Goal: Task Accomplishment & Management: Use online tool/utility

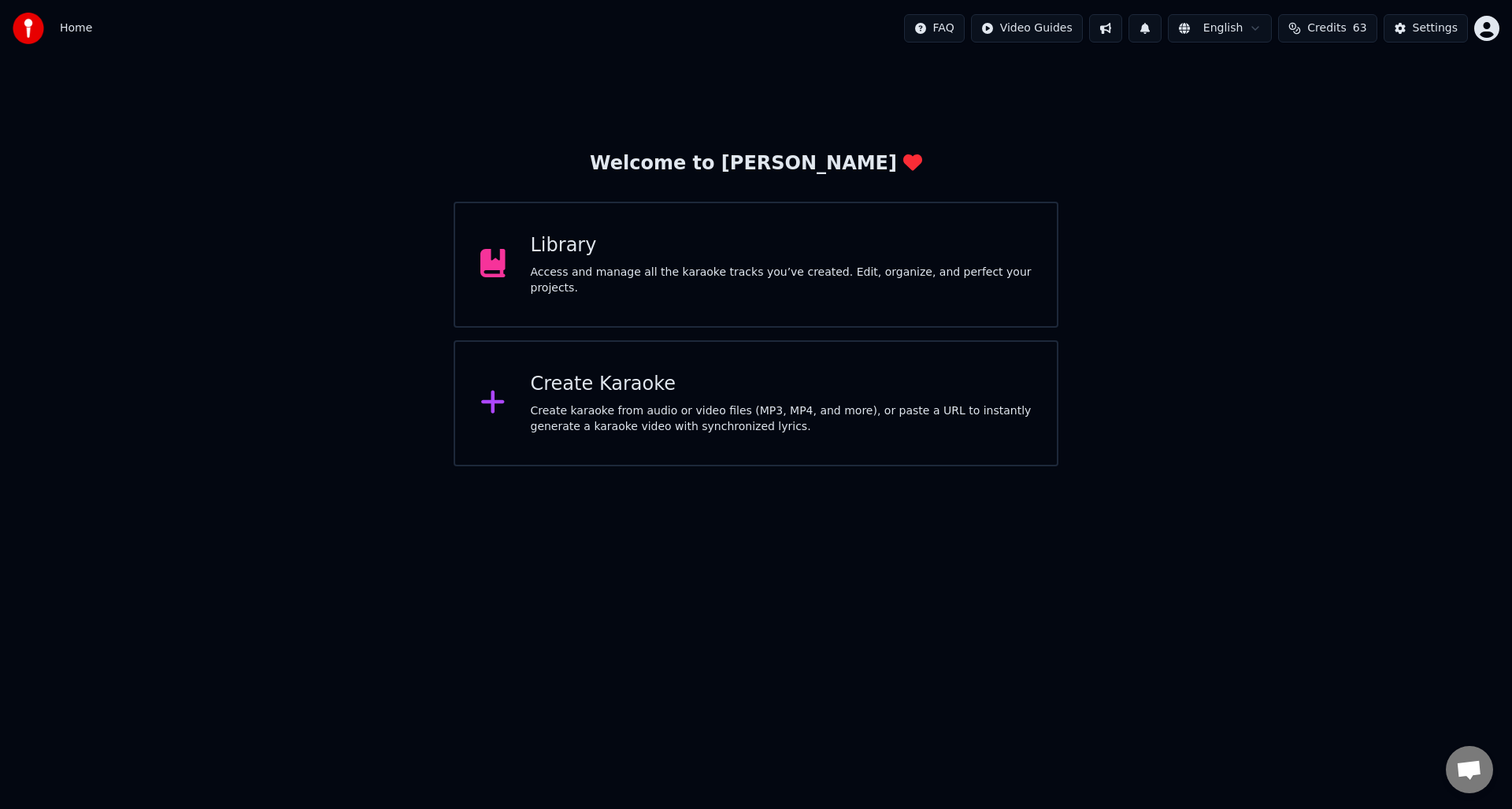
click at [640, 288] on div "Access and manage all the karaoke tracks you’ve created. Edit, organize, and pe…" at bounding box center [781, 279] width 502 height 31
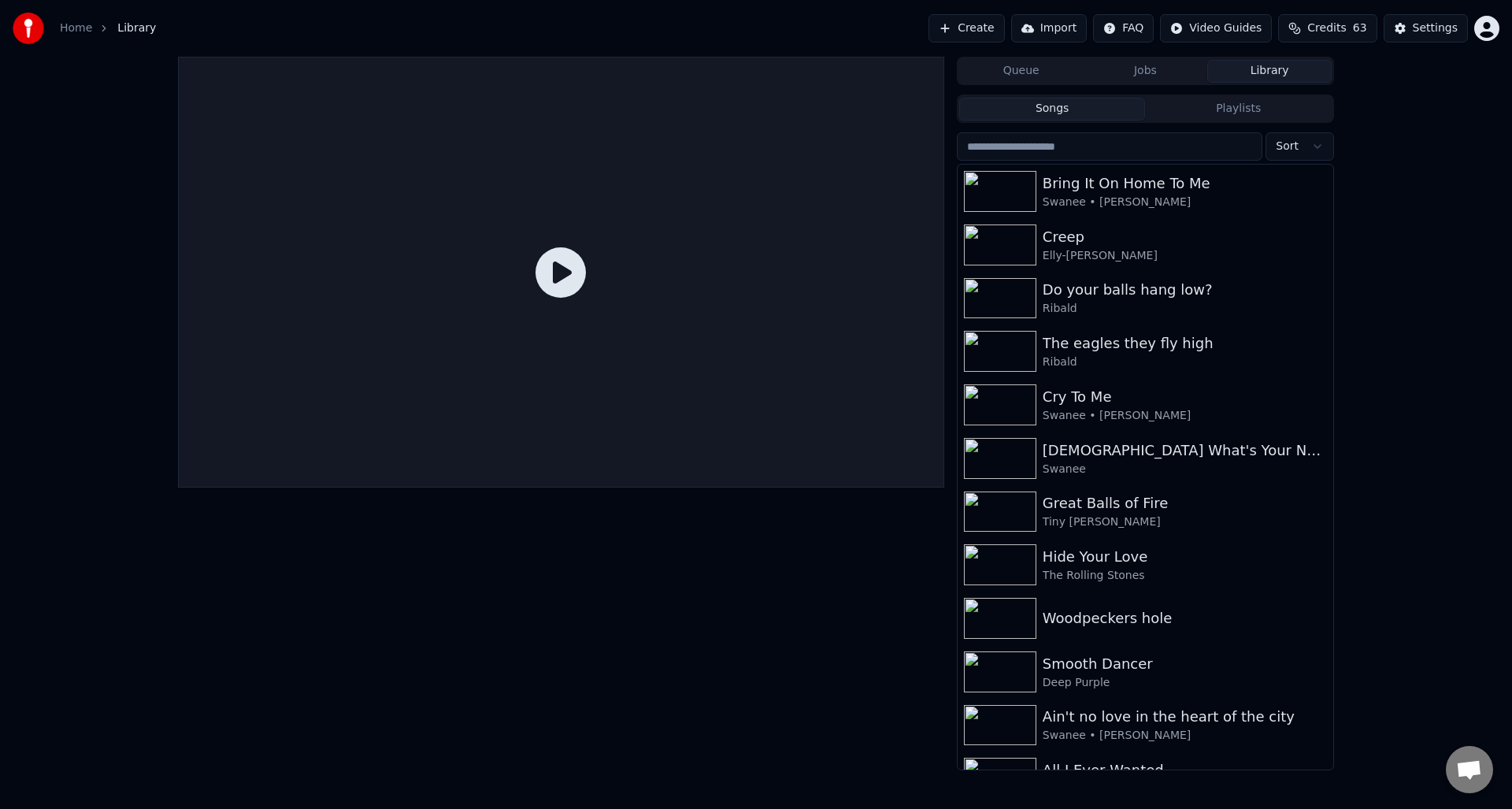
click at [1278, 72] on button "Library" at bounding box center [1269, 71] width 125 height 23
click at [1080, 190] on div "Bring It On Home To Me" at bounding box center [1177, 183] width 269 height 22
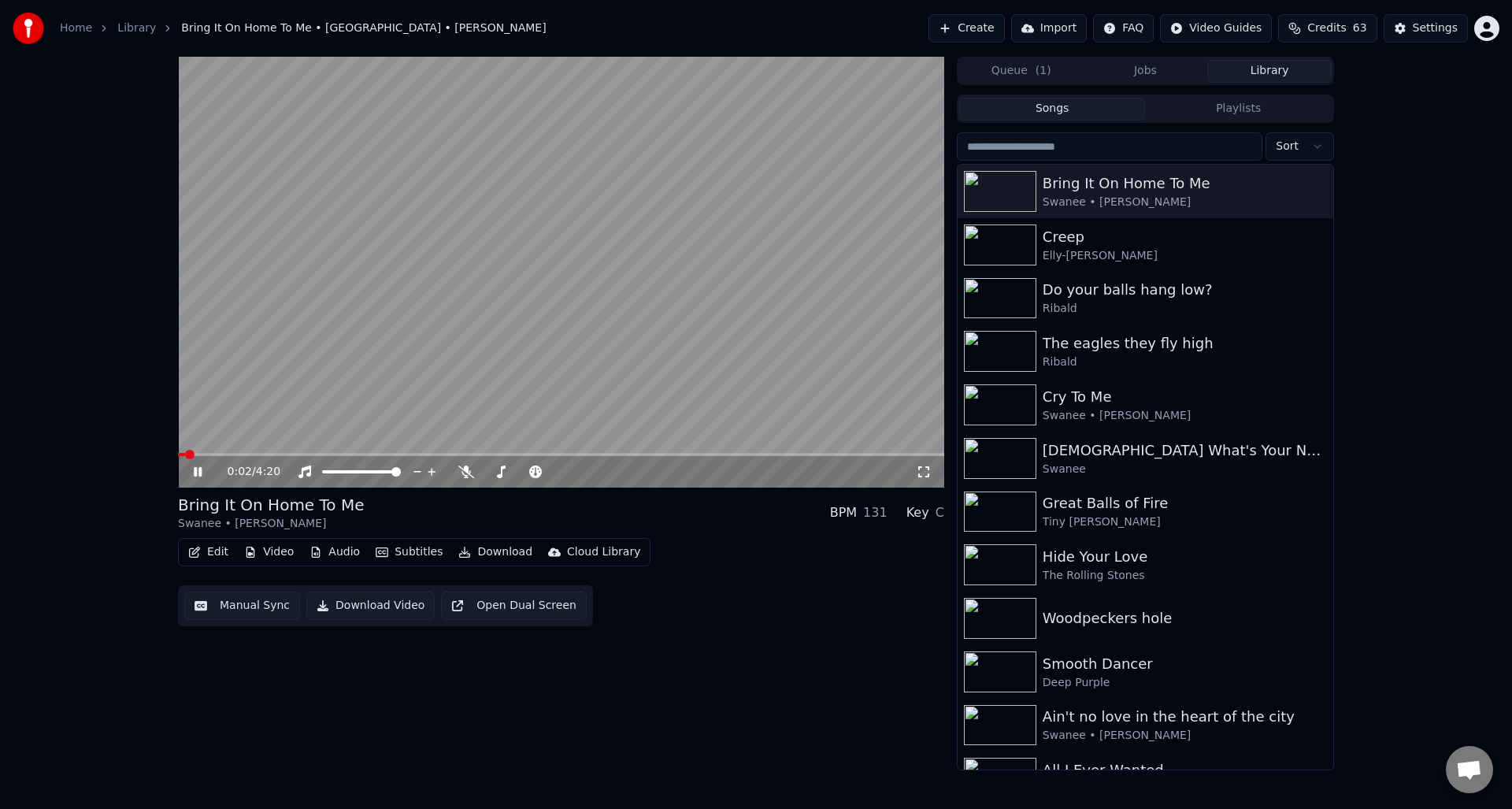
click at [197, 468] on icon at bounding box center [209, 471] width 37 height 12
click at [468, 471] on icon at bounding box center [466, 471] width 16 height 12
click at [359, 609] on button "Download Video" at bounding box center [371, 606] width 128 height 28
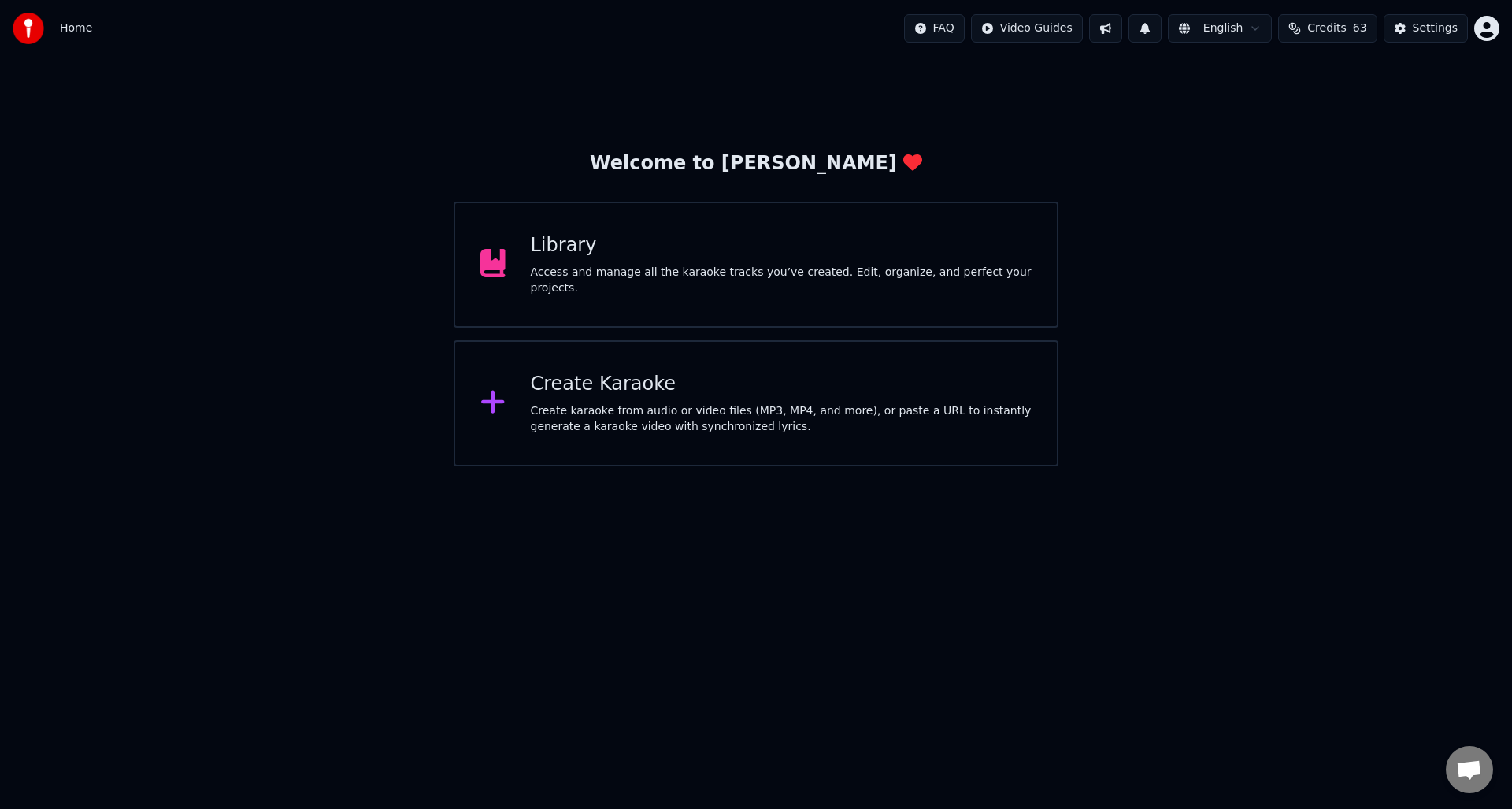
click at [726, 255] on div "Library Access and manage all the karaoke tracks you’ve created. Edit, organize…" at bounding box center [781, 264] width 502 height 63
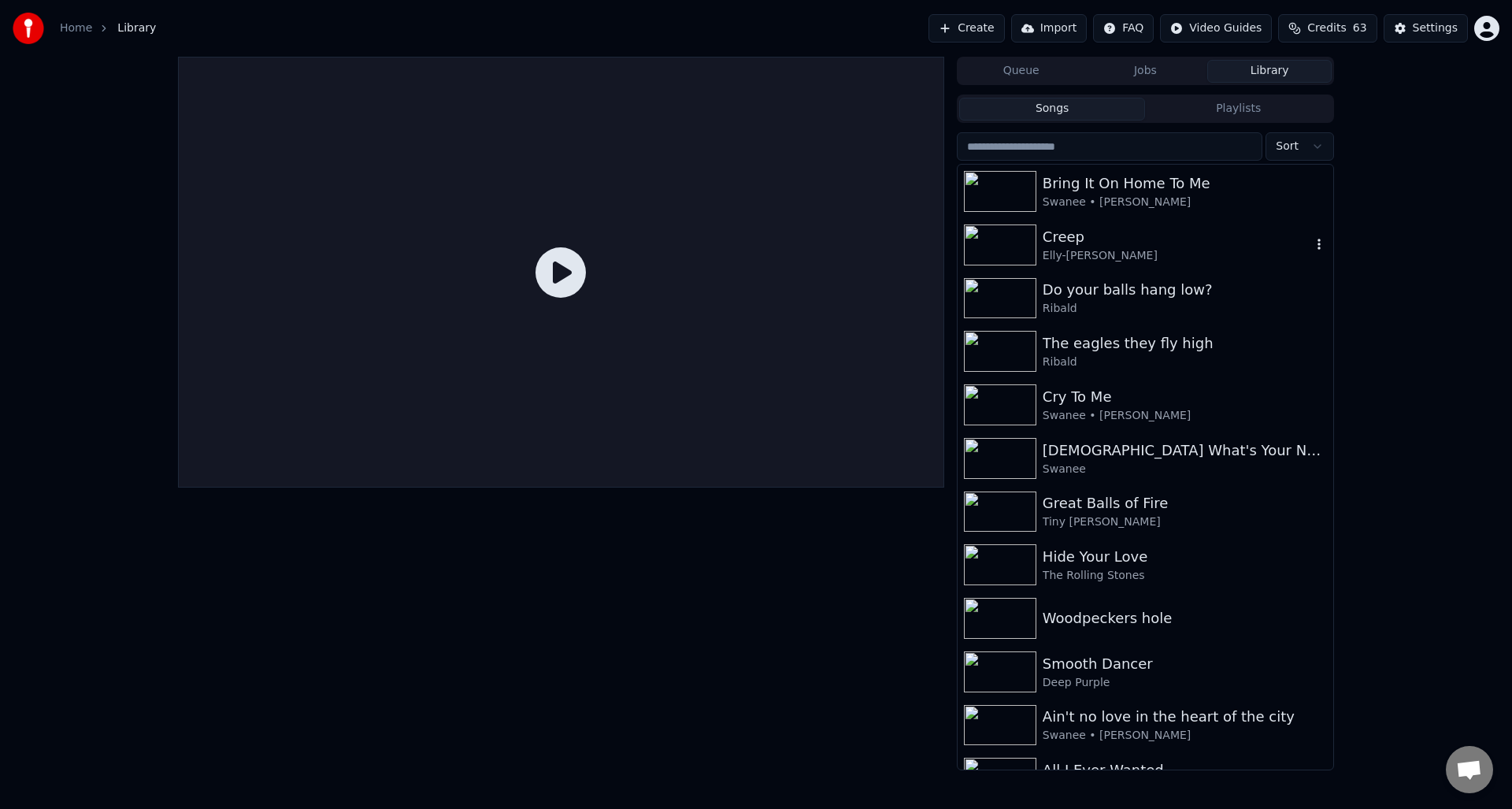
click at [1064, 244] on div "Creep" at bounding box center [1177, 237] width 269 height 22
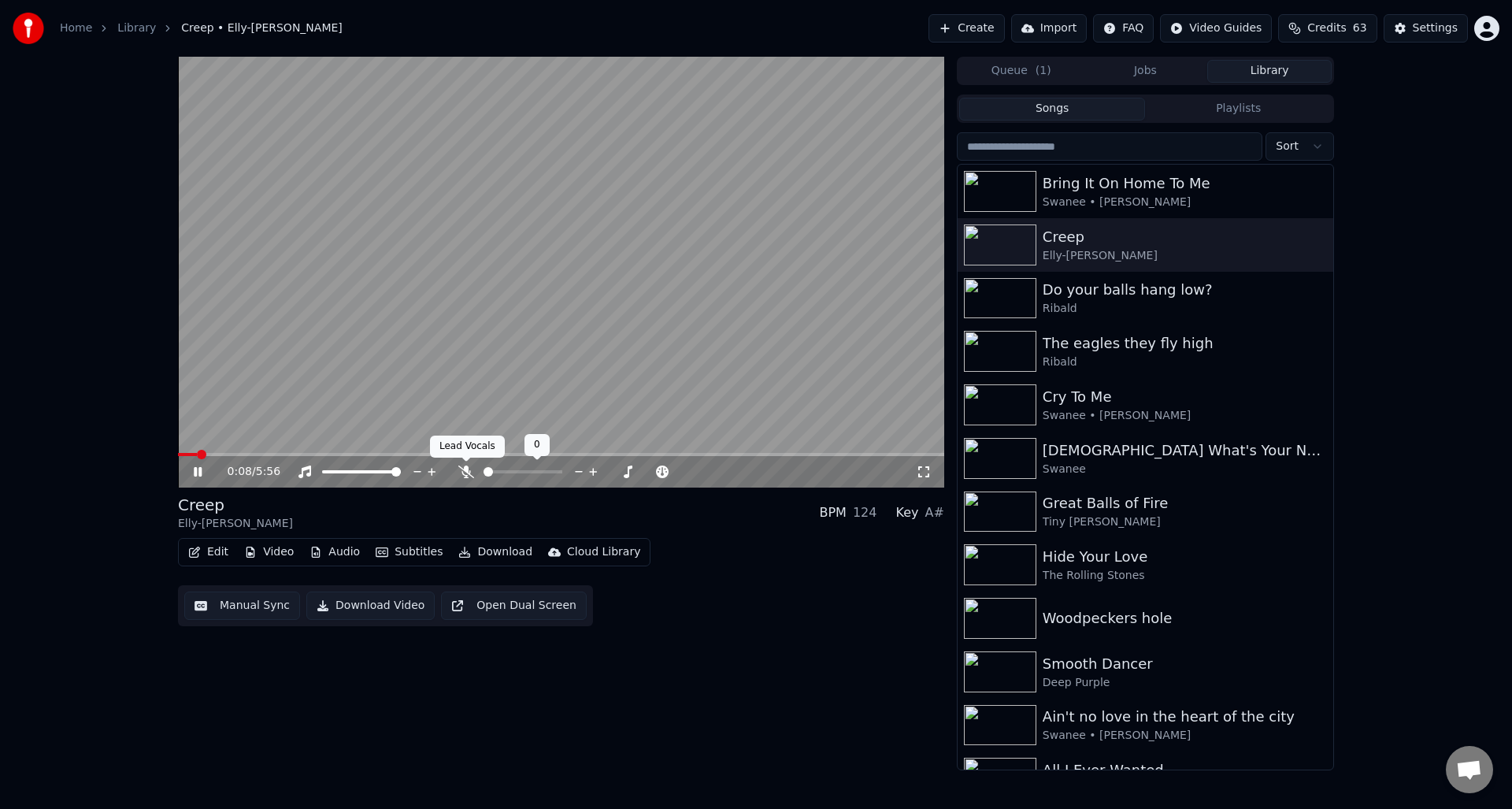
click at [468, 472] on icon at bounding box center [466, 471] width 16 height 12
drag, startPoint x: 195, startPoint y: 472, endPoint x: 233, endPoint y: 477, distance: 38.3
click at [195, 471] on icon at bounding box center [197, 472] width 8 height 9
click at [245, 611] on button "Manual Sync" at bounding box center [242, 606] width 116 height 28
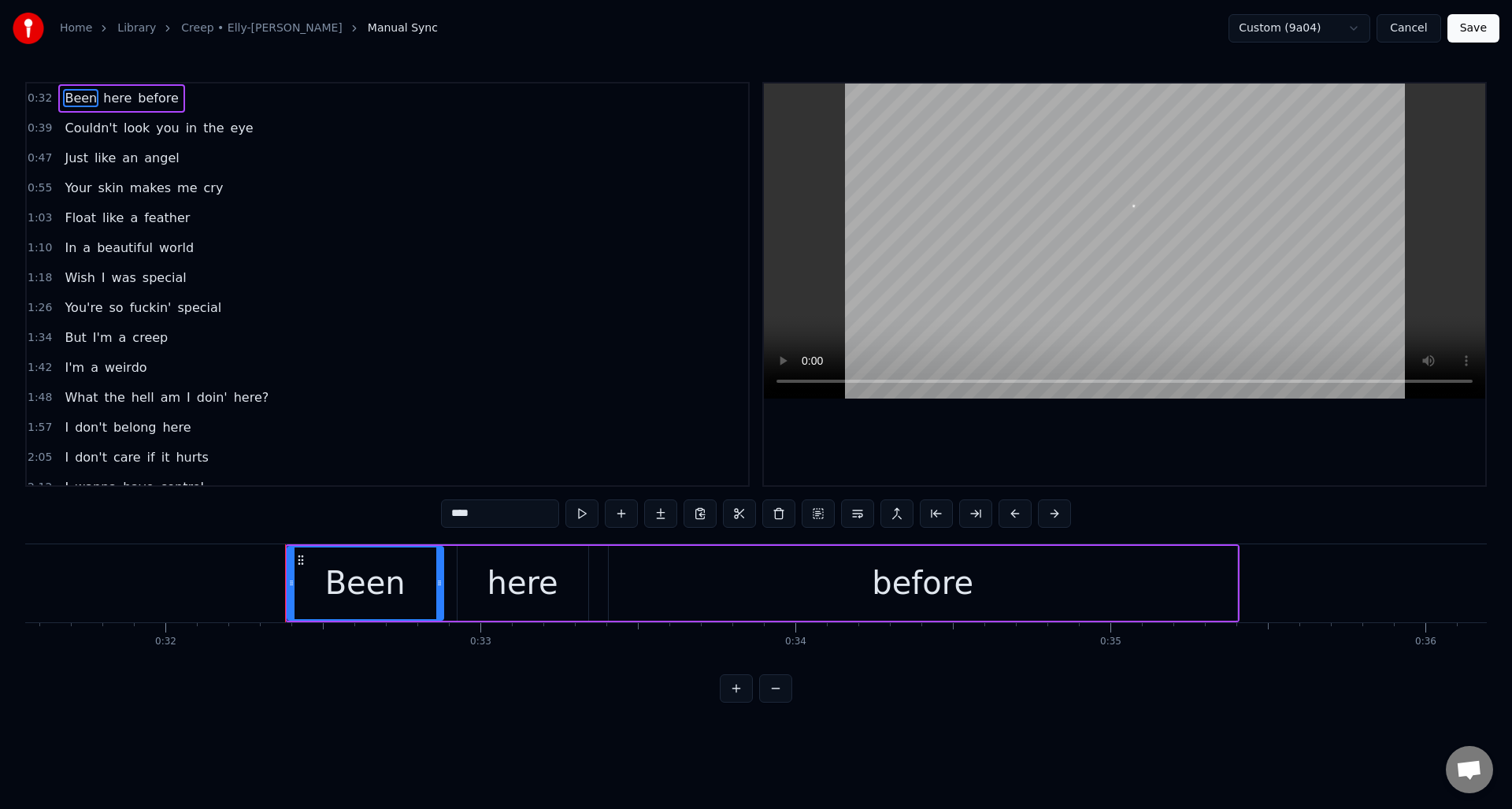
scroll to position [0, 10123]
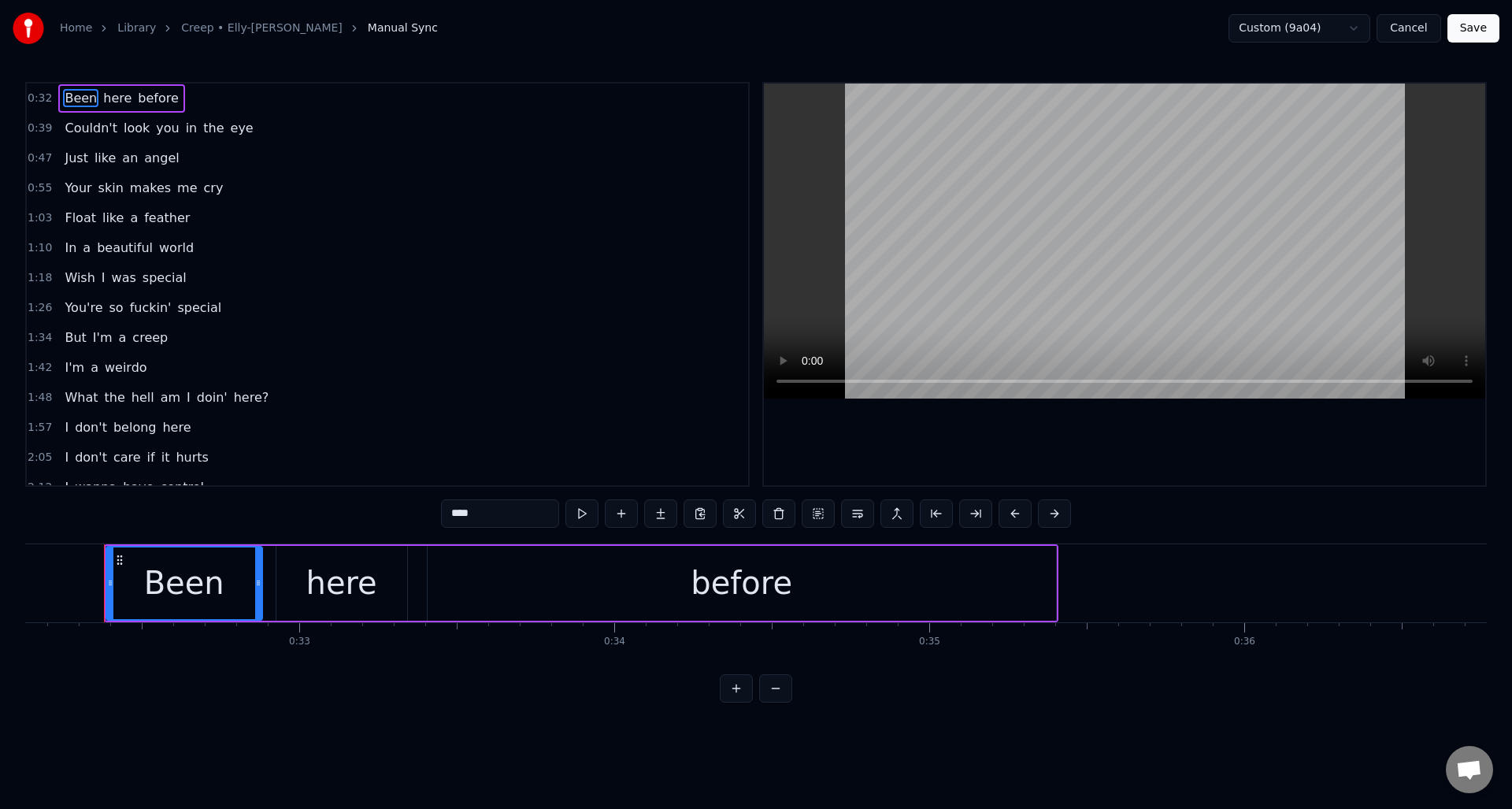
click at [463, 591] on div "before" at bounding box center [742, 582] width 629 height 75
type input "******"
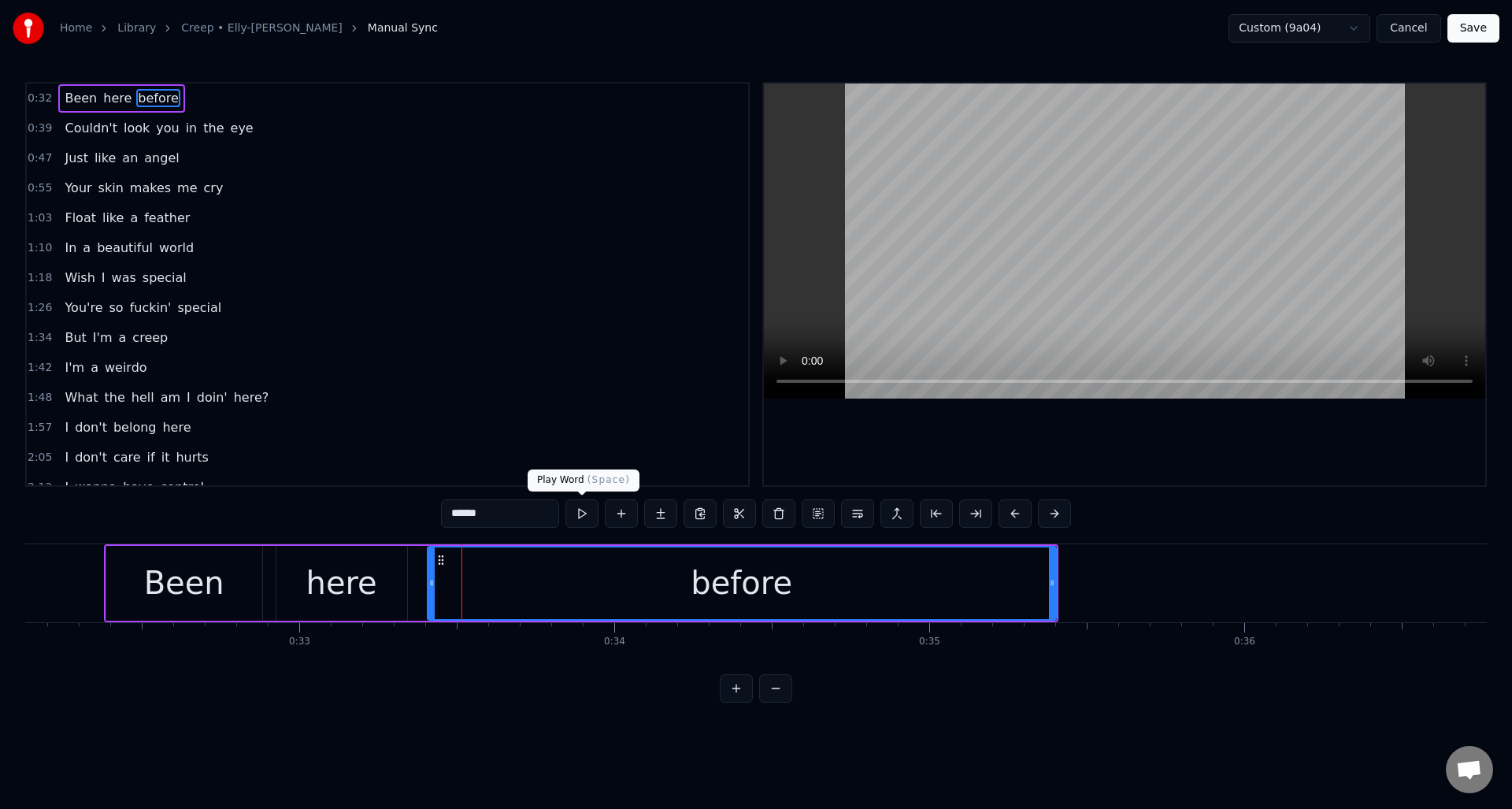
click at [584, 514] on button at bounding box center [581, 514] width 33 height 28
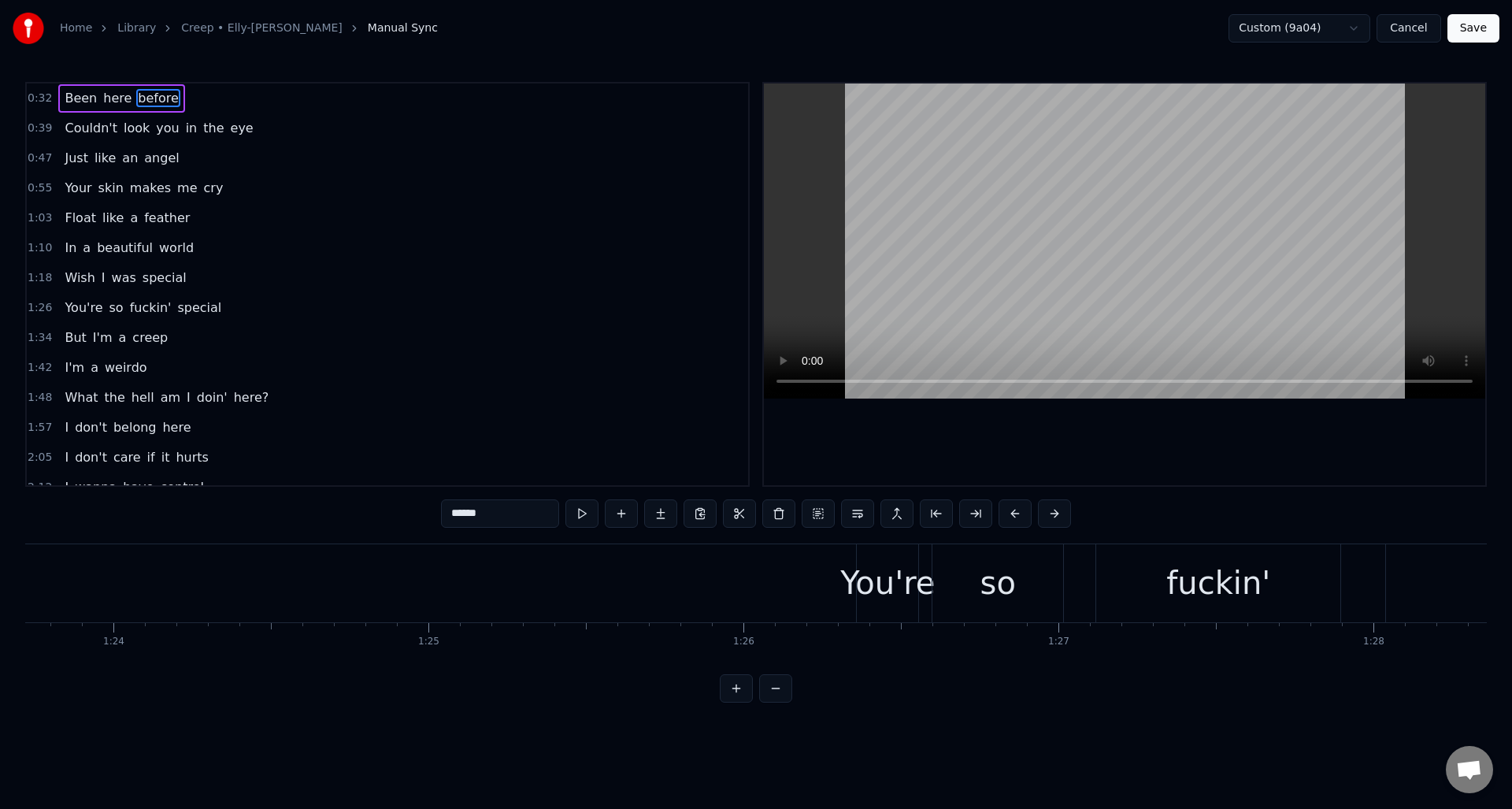
scroll to position [0, 26620]
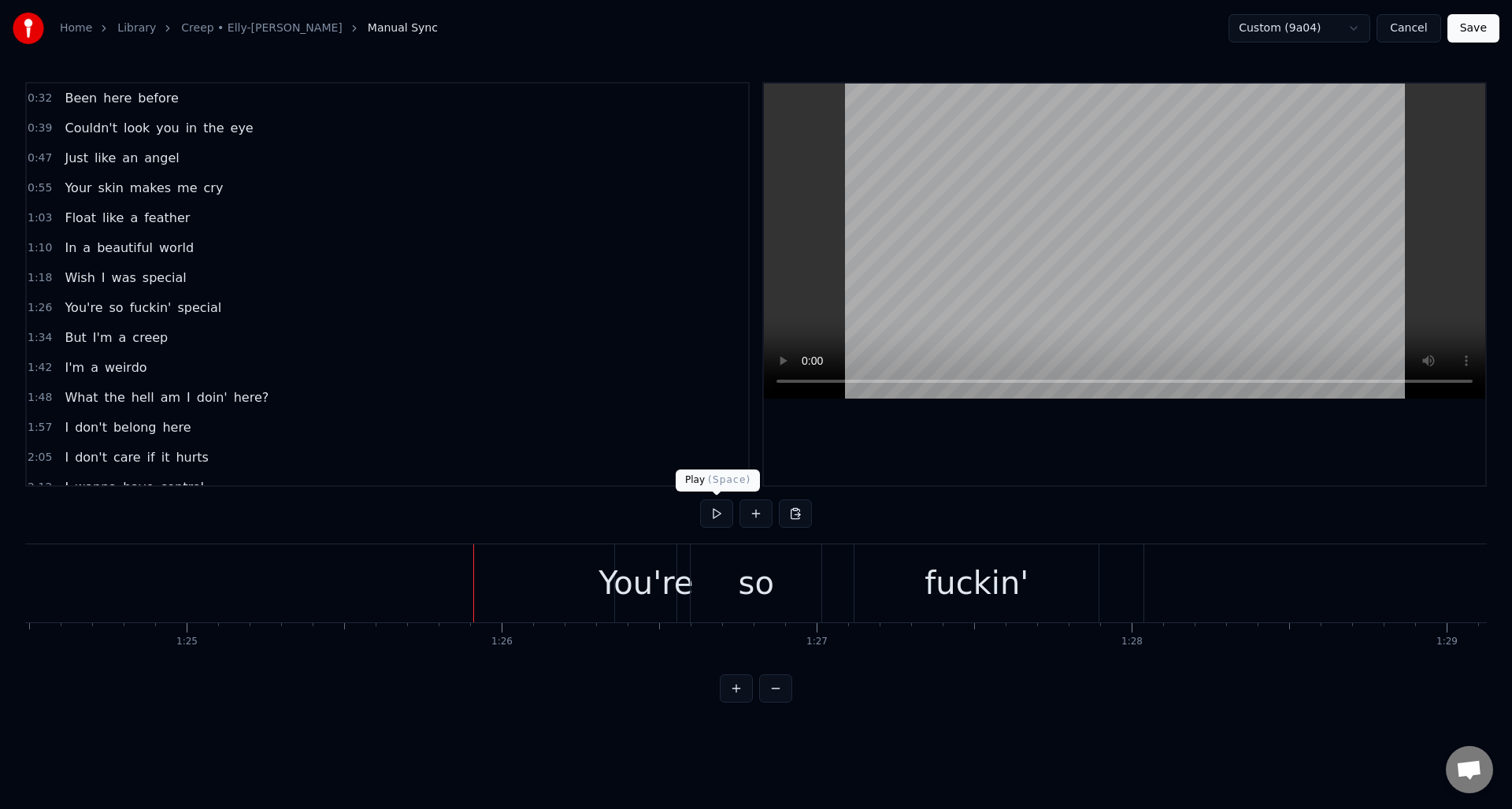
click at [717, 514] on button at bounding box center [716, 514] width 33 height 28
click at [651, 588] on div "You're" at bounding box center [646, 583] width 94 height 47
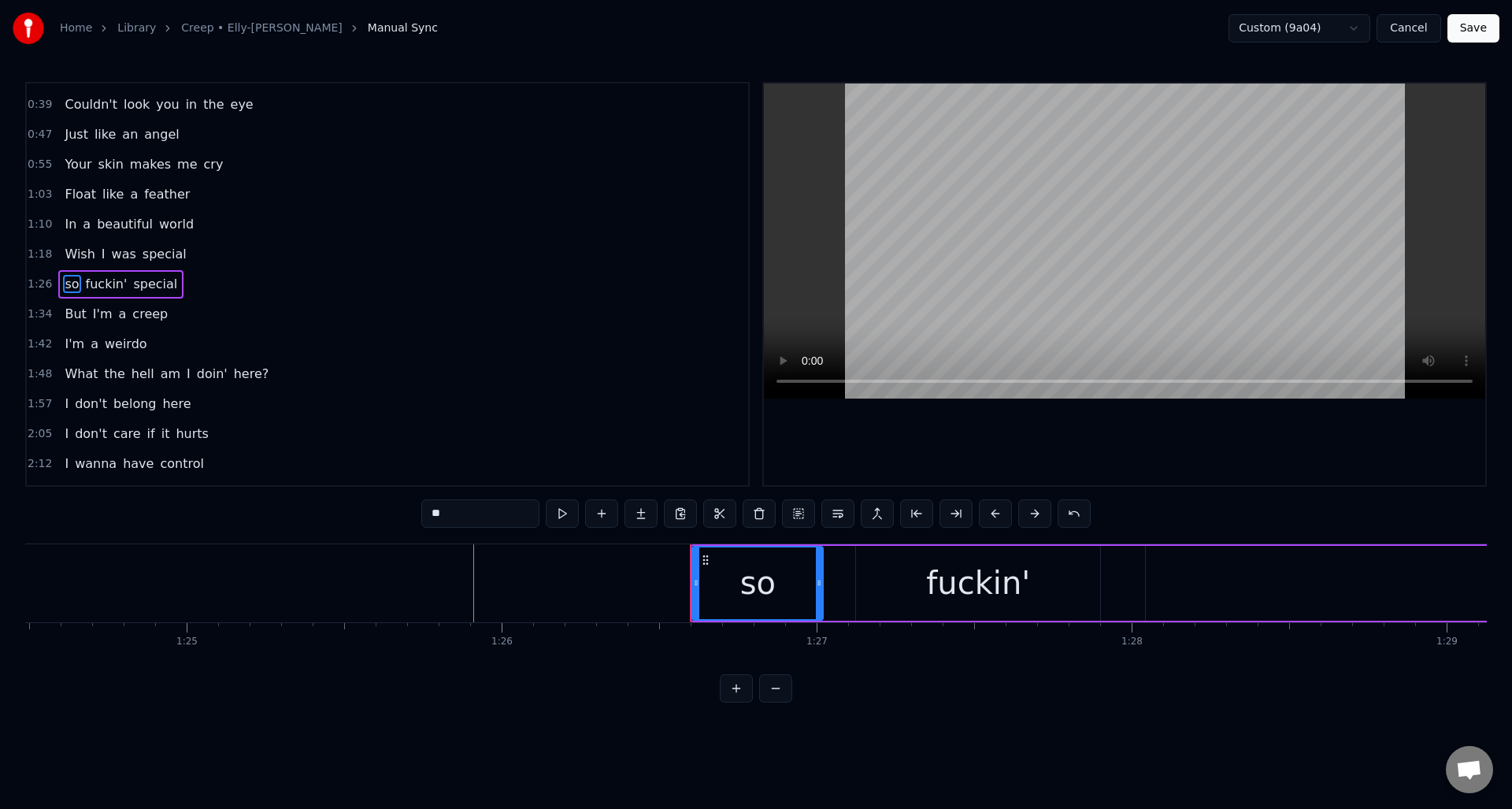
click at [755, 586] on div "so" at bounding box center [758, 583] width 36 height 47
drag, startPoint x: 436, startPoint y: 515, endPoint x: 426, endPoint y: 515, distance: 10.0
click at [426, 515] on input "**" at bounding box center [479, 514] width 118 height 28
type input "**"
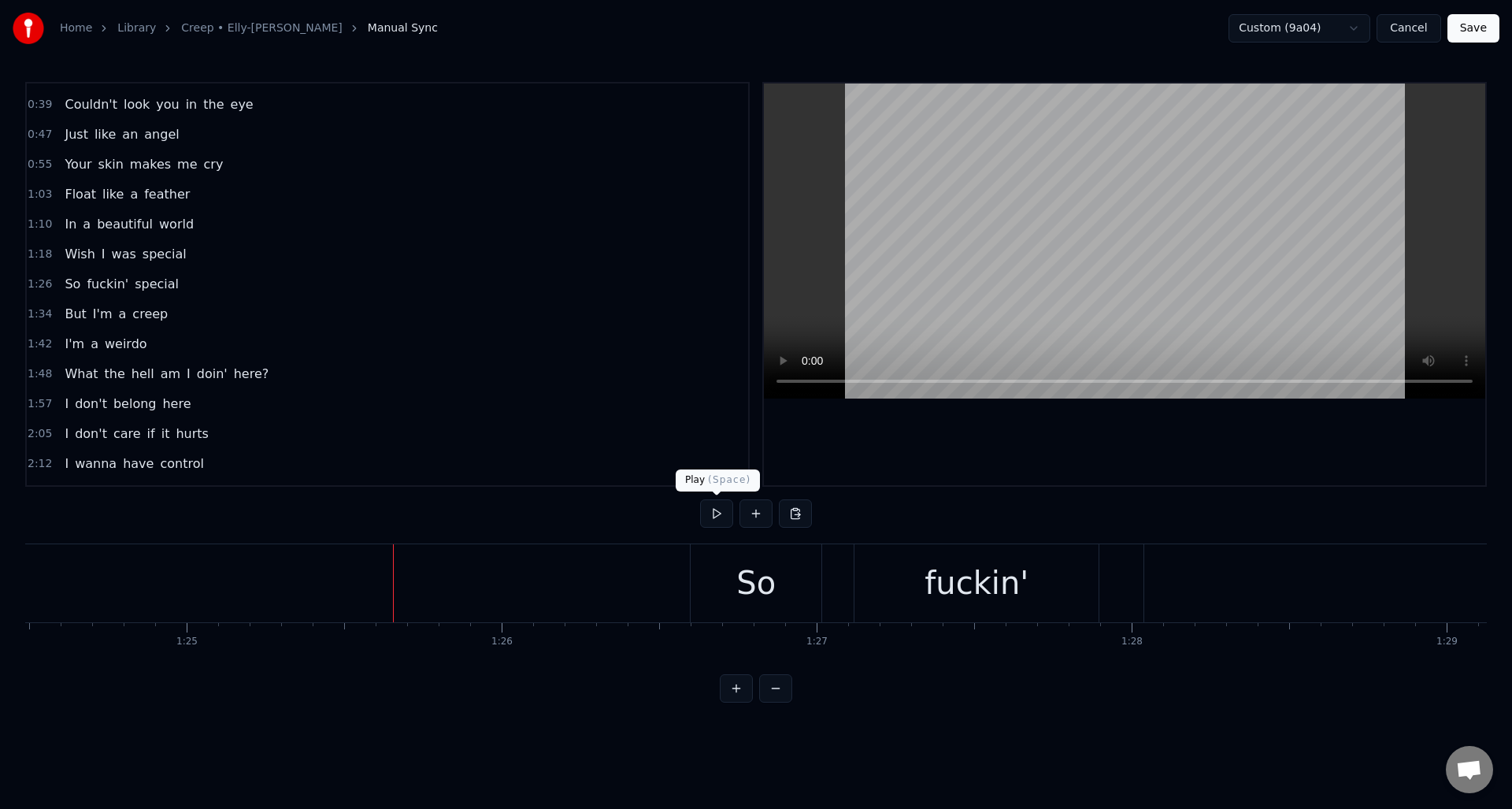
click at [716, 514] on button at bounding box center [716, 514] width 33 height 28
click at [716, 513] on button at bounding box center [716, 514] width 33 height 28
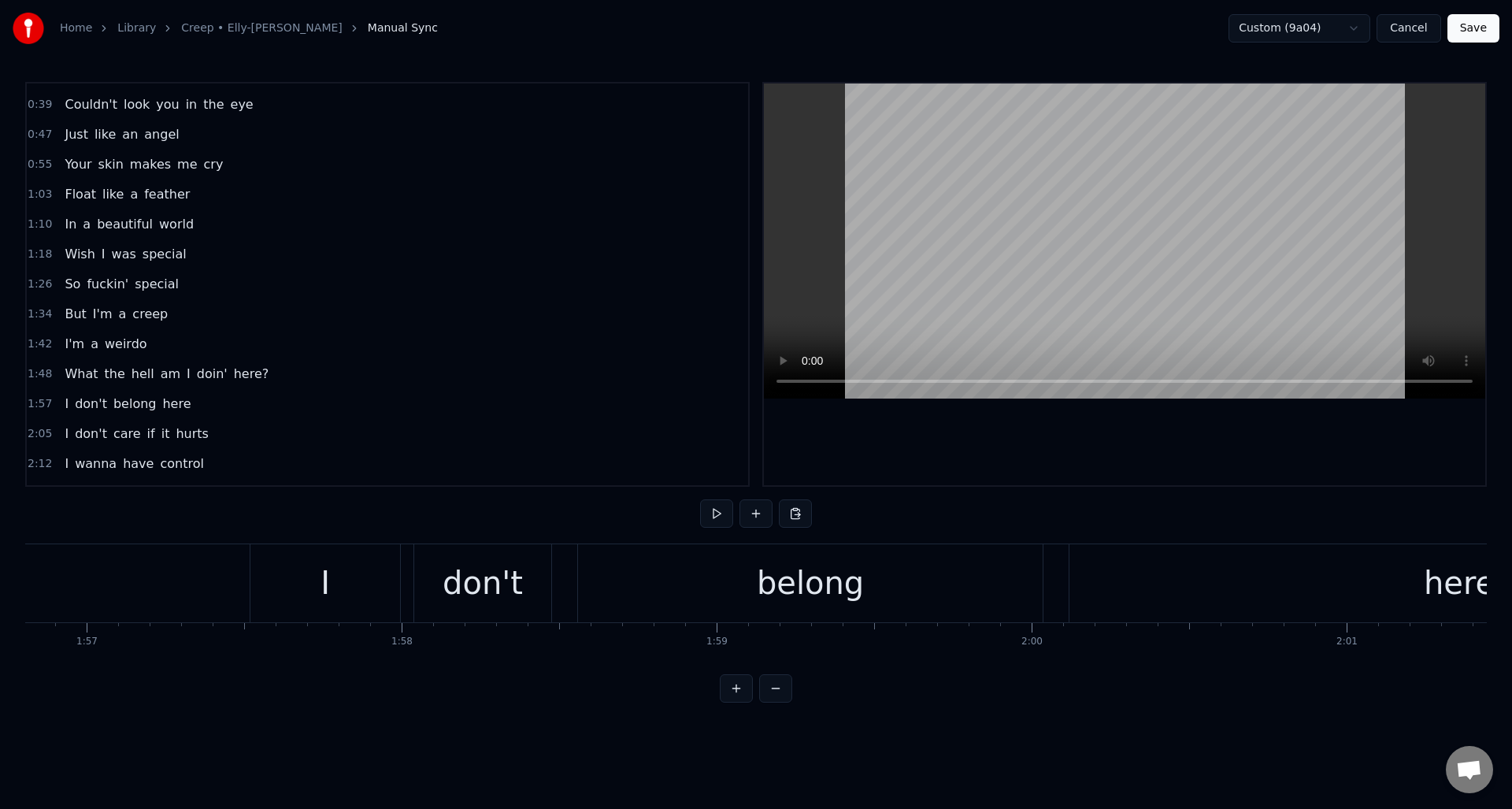
scroll to position [0, 36741]
click at [665, 565] on div "belong" at bounding box center [871, 583] width 464 height 78
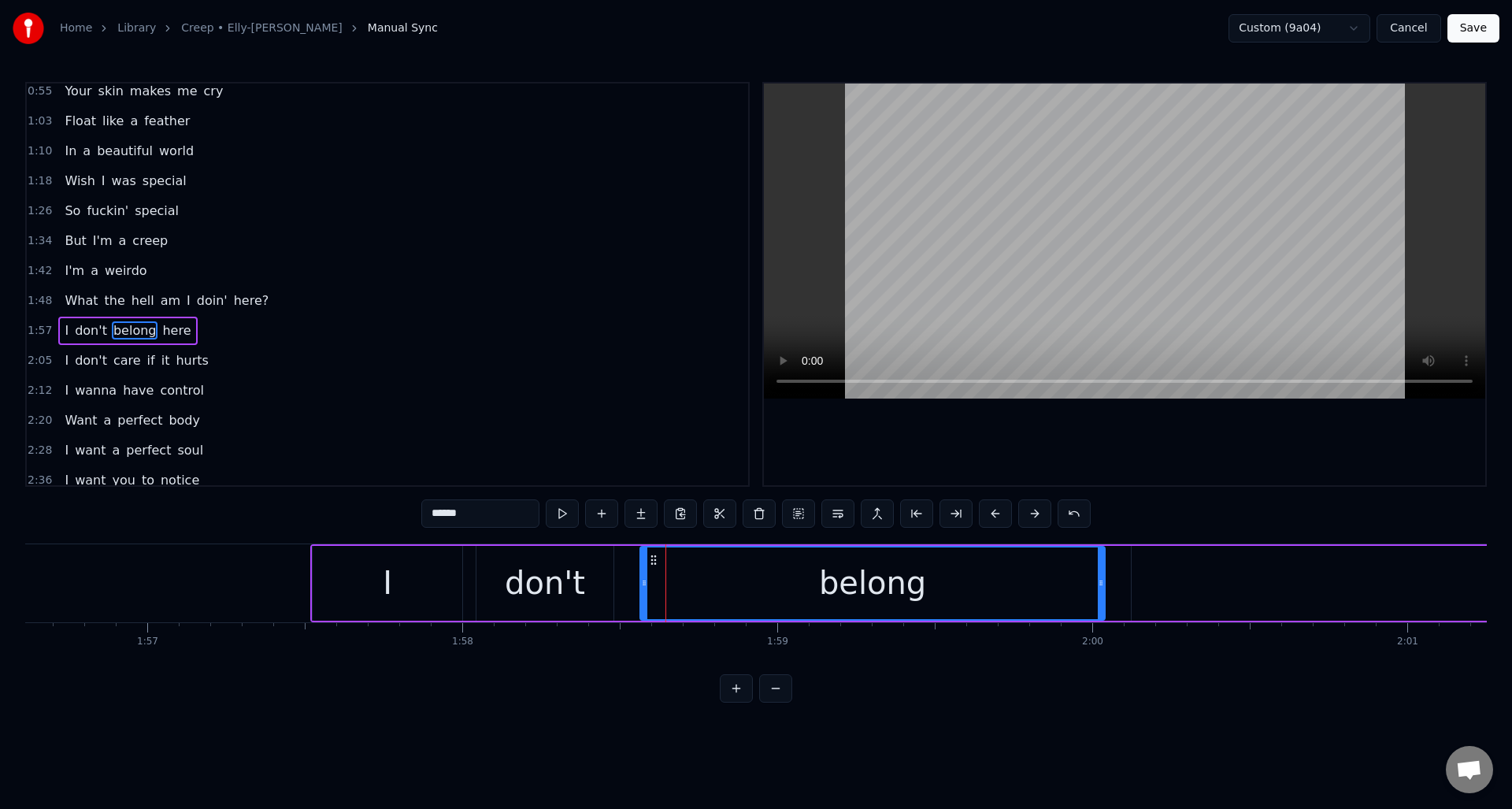
scroll to position [143, 0]
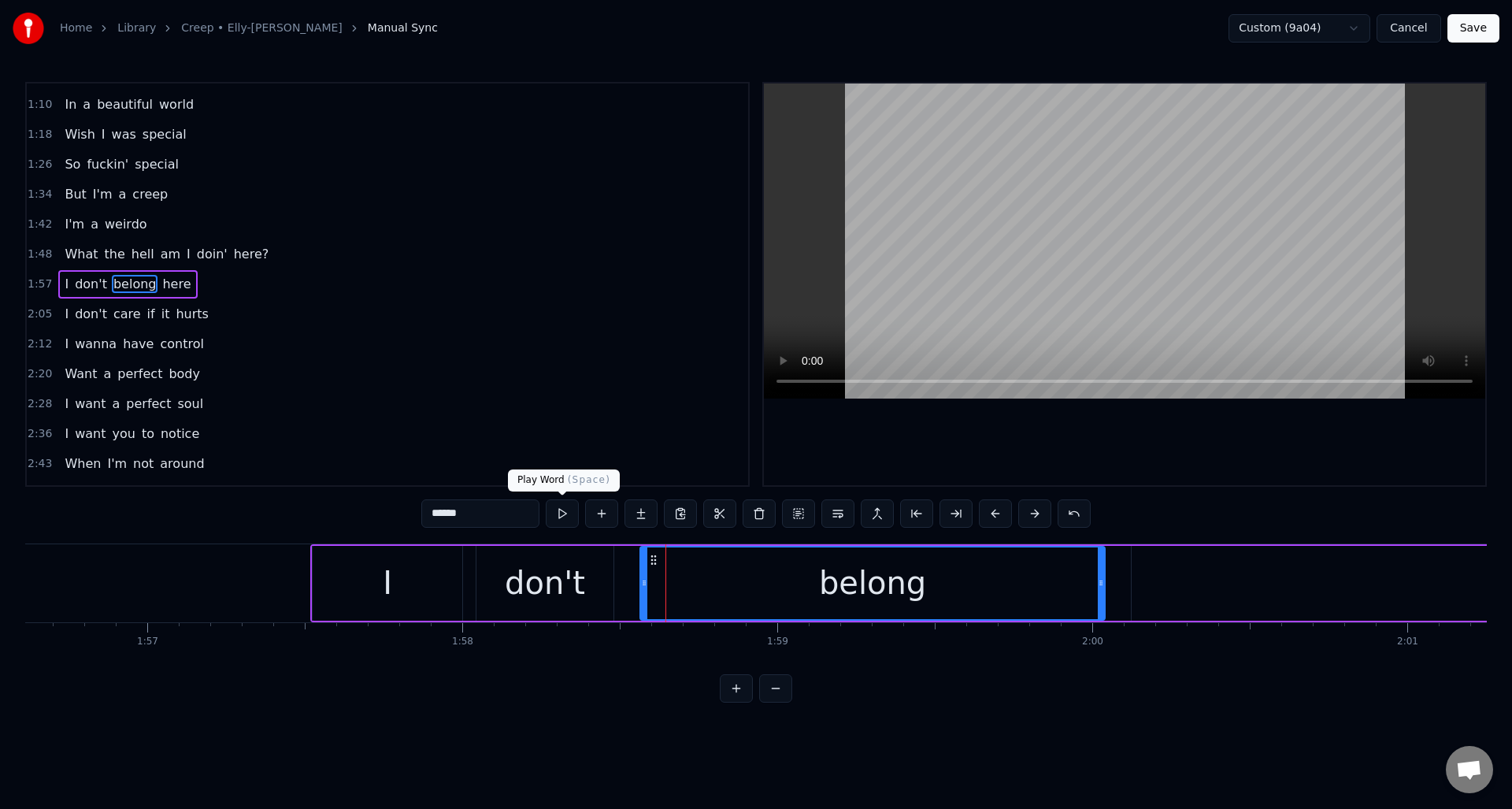
click at [563, 512] on button at bounding box center [562, 514] width 33 height 28
click at [531, 588] on div "don't" at bounding box center [545, 583] width 80 height 47
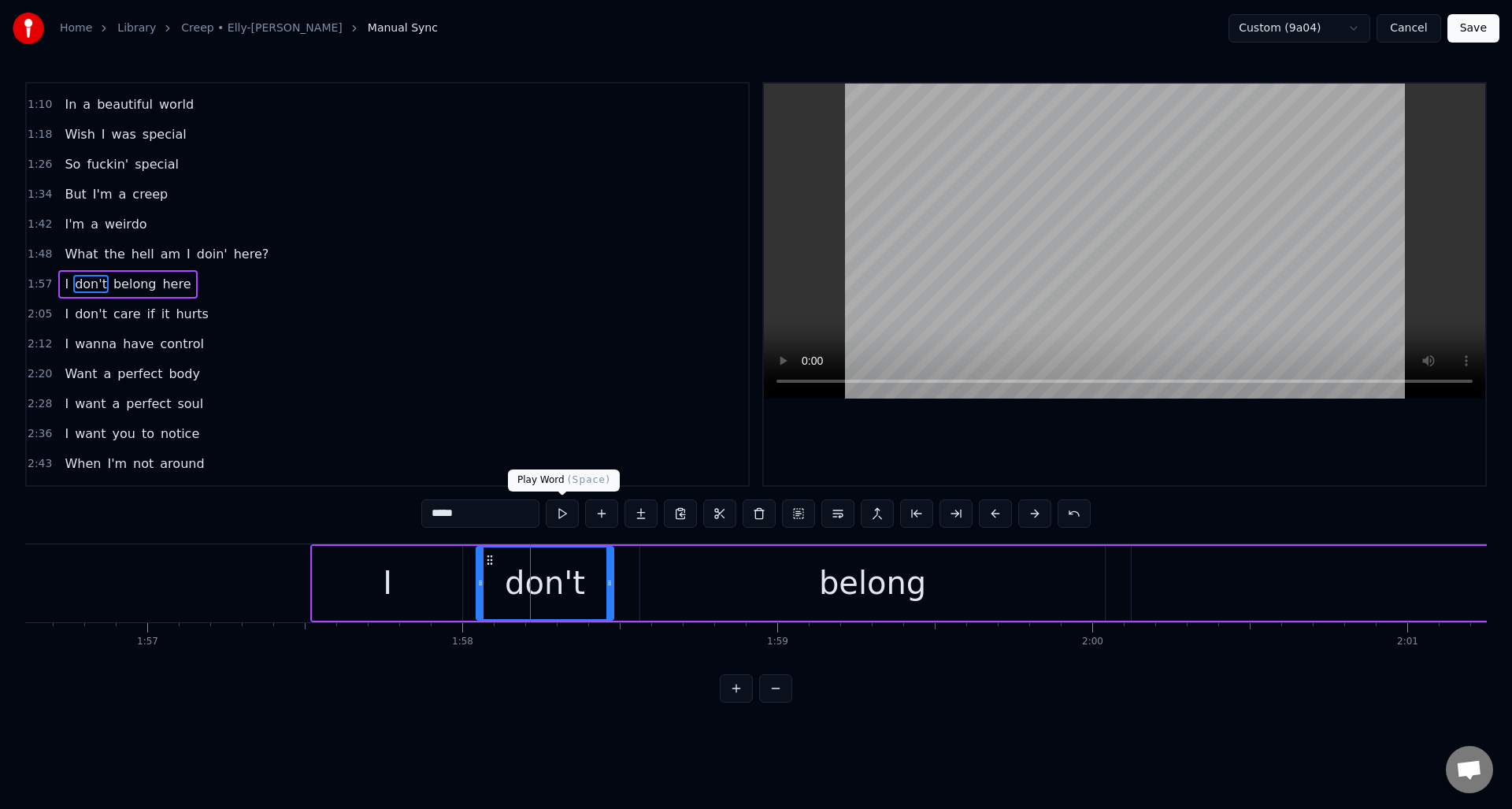
click at [562, 512] on button at bounding box center [562, 514] width 33 height 28
click at [430, 569] on div "I" at bounding box center [387, 582] width 150 height 75
type input "*"
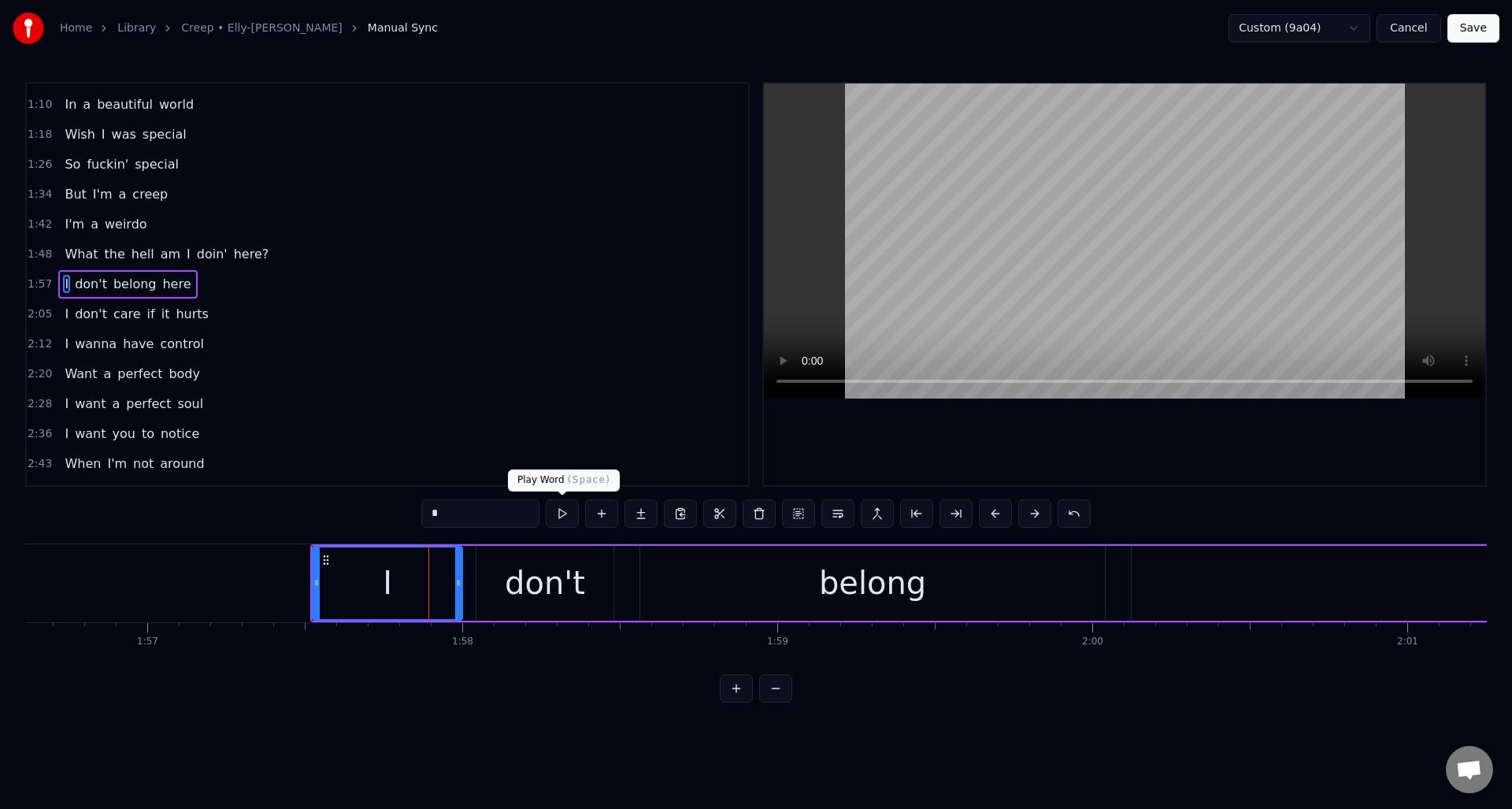
click at [558, 511] on button at bounding box center [562, 514] width 33 height 28
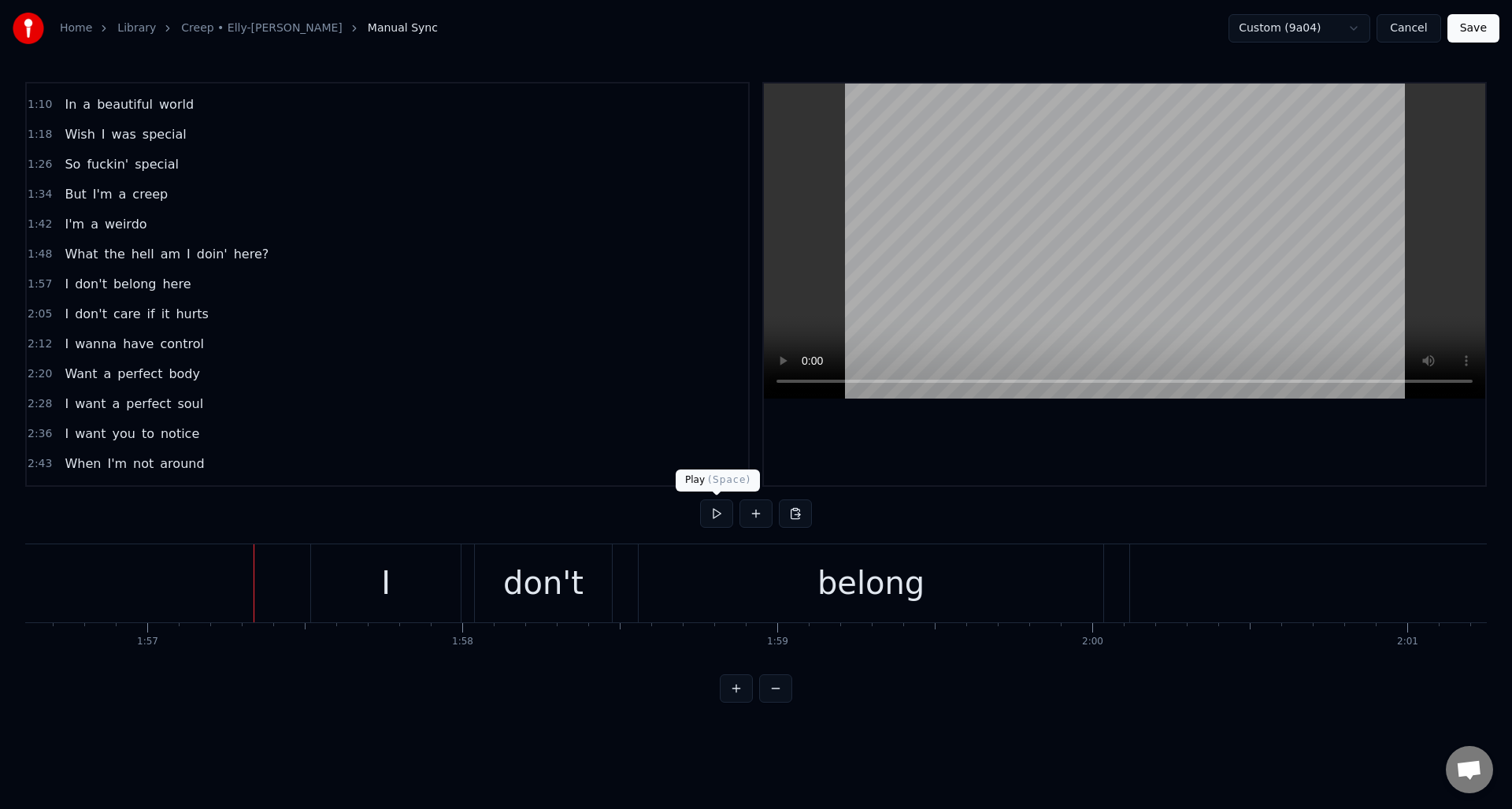
click at [722, 514] on button at bounding box center [716, 514] width 33 height 28
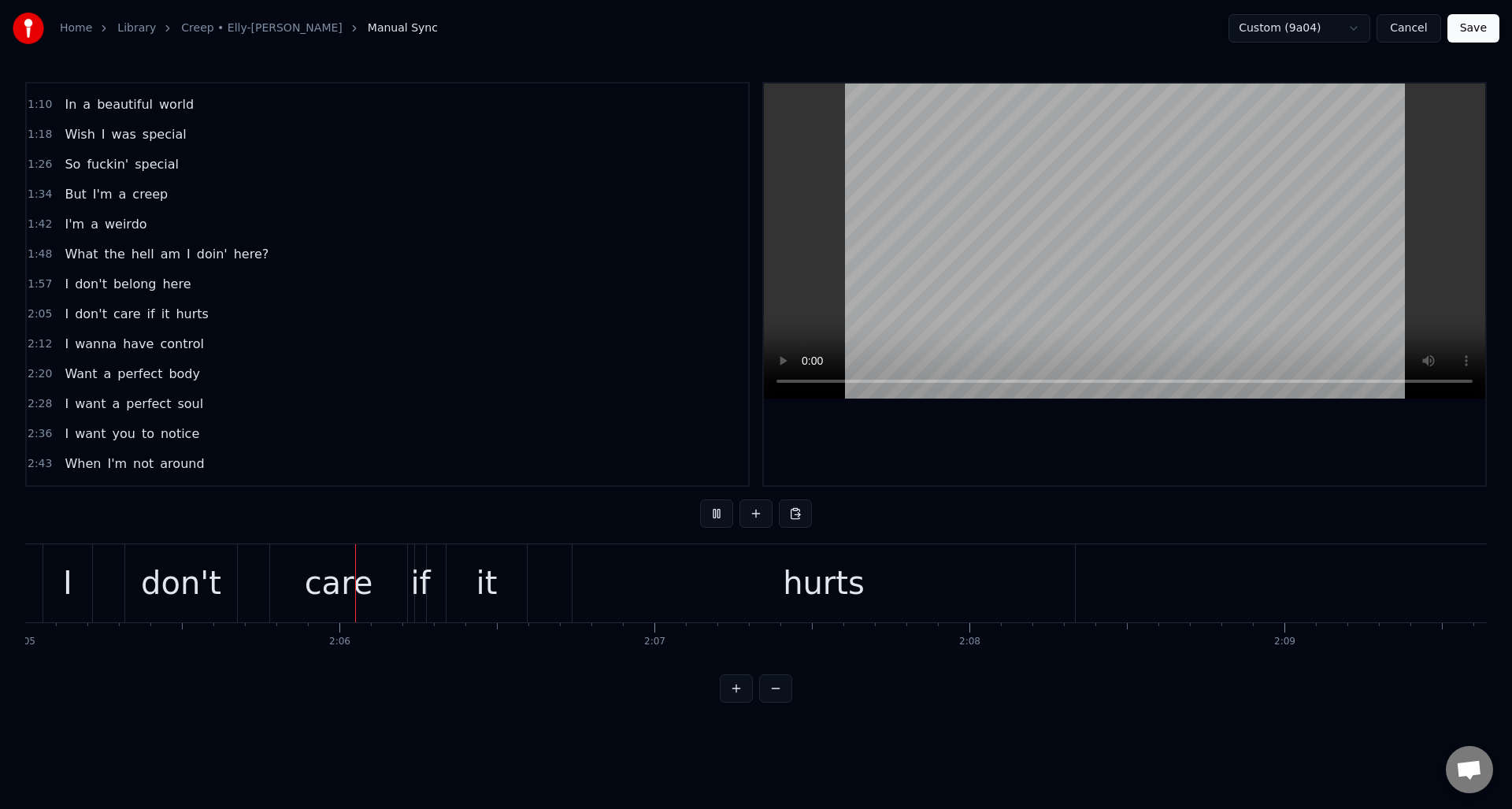
scroll to position [0, 39387]
click at [722, 514] on button at bounding box center [716, 514] width 33 height 28
click at [474, 584] on div "it" at bounding box center [484, 583] width 80 height 78
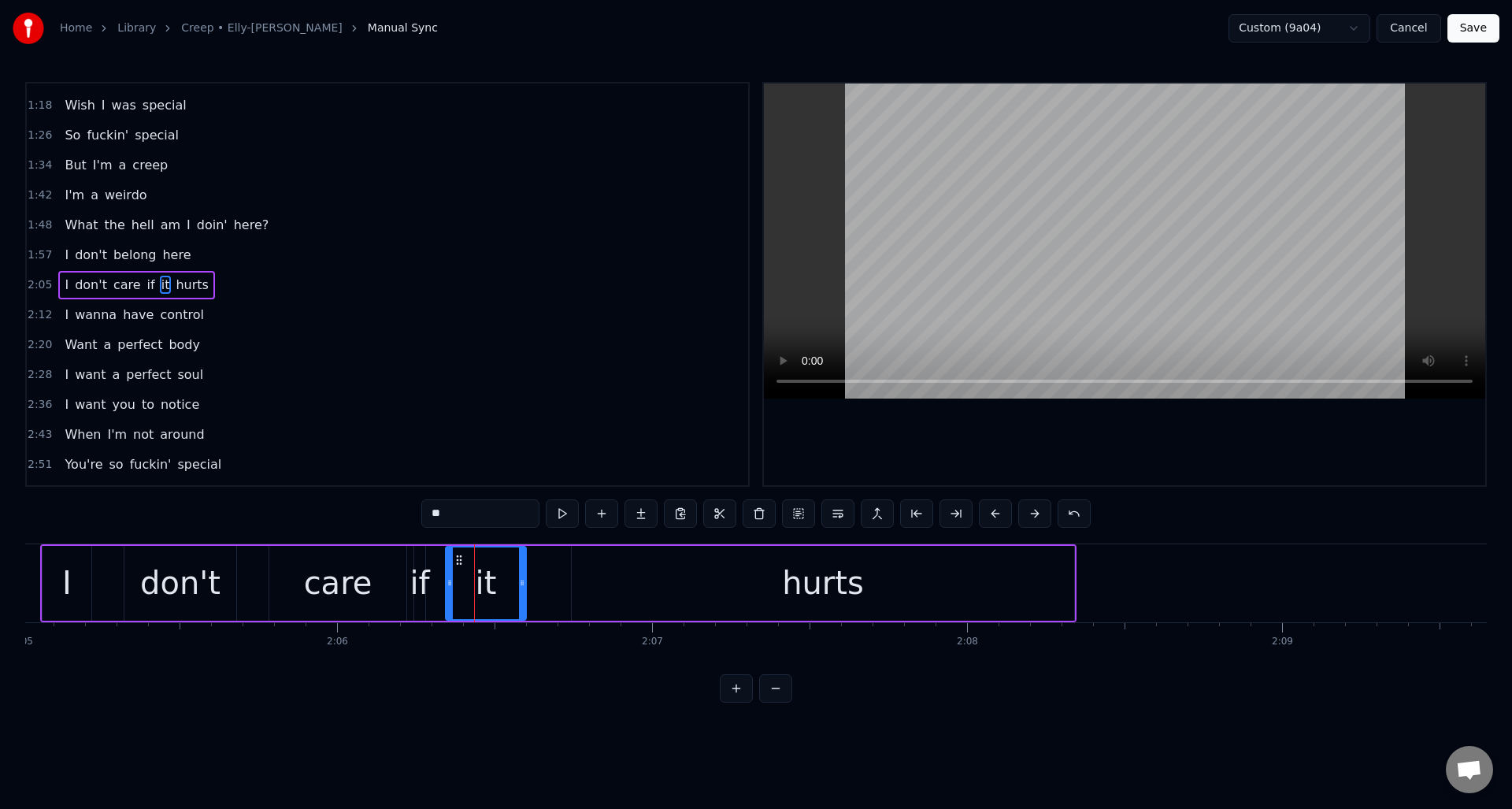
scroll to position [174, 0]
drag, startPoint x: 450, startPoint y: 586, endPoint x: 471, endPoint y: 586, distance: 21.0
click at [471, 586] on icon at bounding box center [471, 582] width 7 height 12
click at [419, 581] on div "if" at bounding box center [419, 583] width 20 height 47
type input "**"
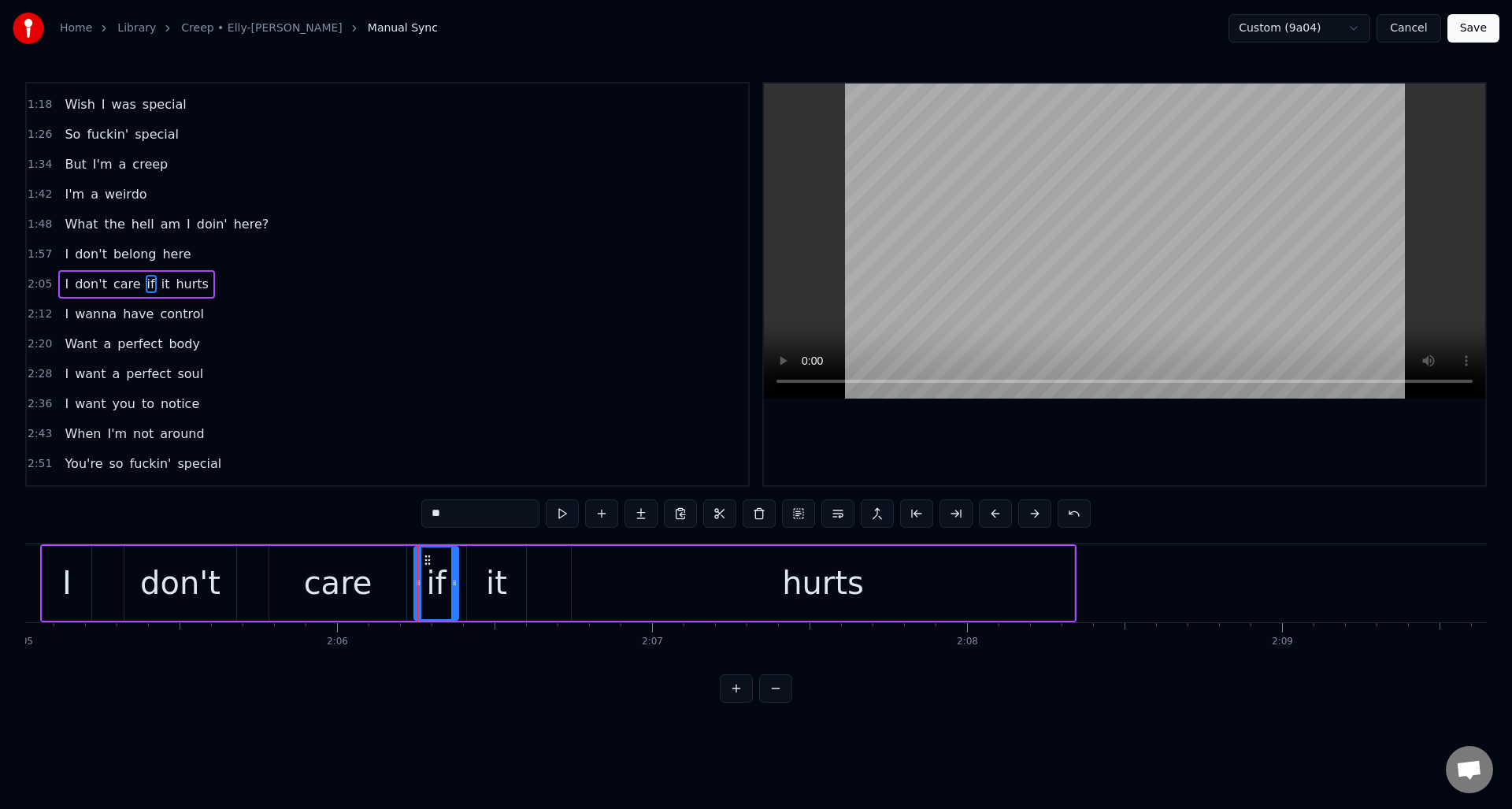
drag, startPoint x: 422, startPoint y: 580, endPoint x: 455, endPoint y: 581, distance: 33.0
click at [455, 581] on icon at bounding box center [454, 582] width 7 height 12
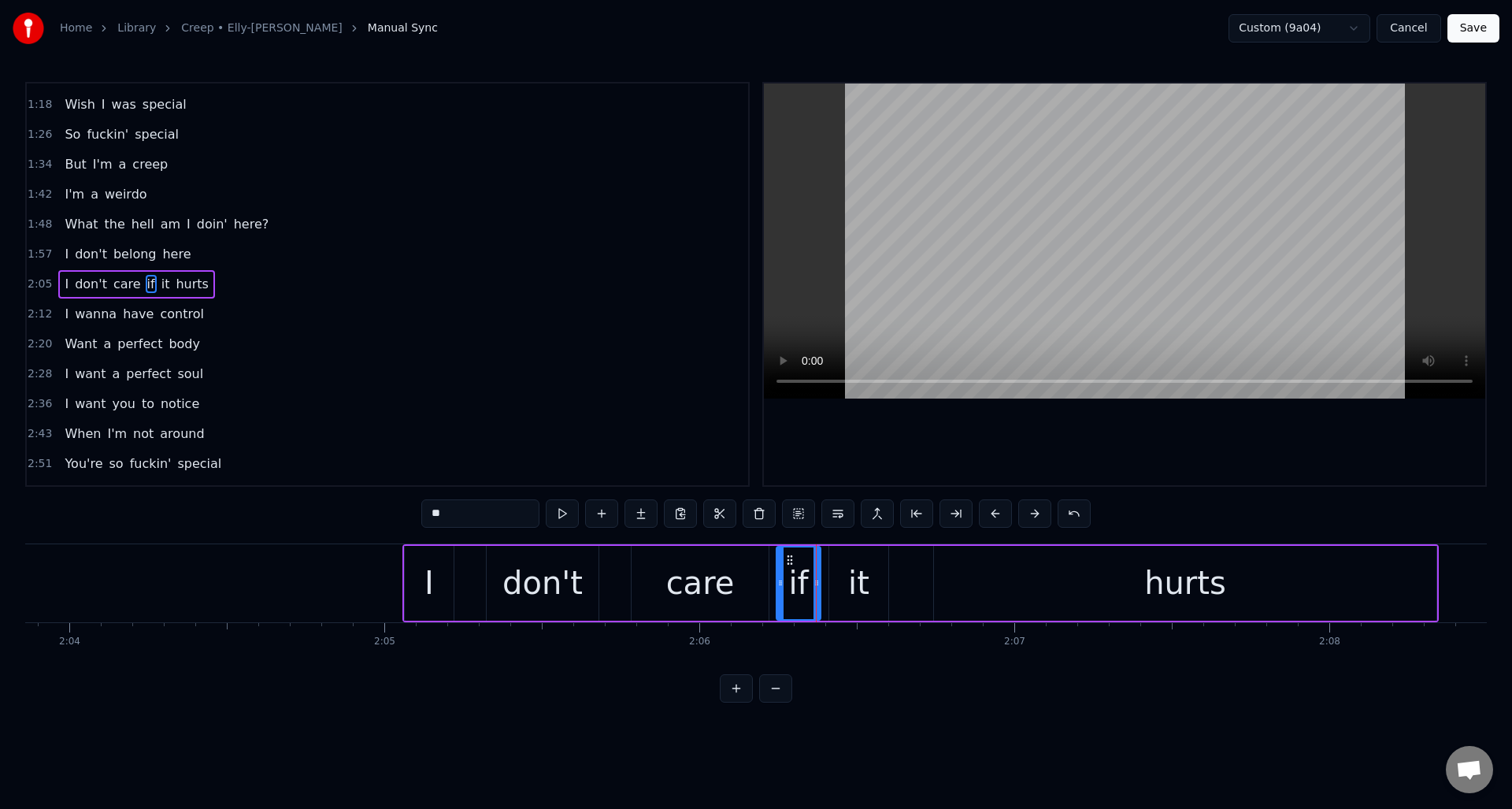
scroll to position [0, 38964]
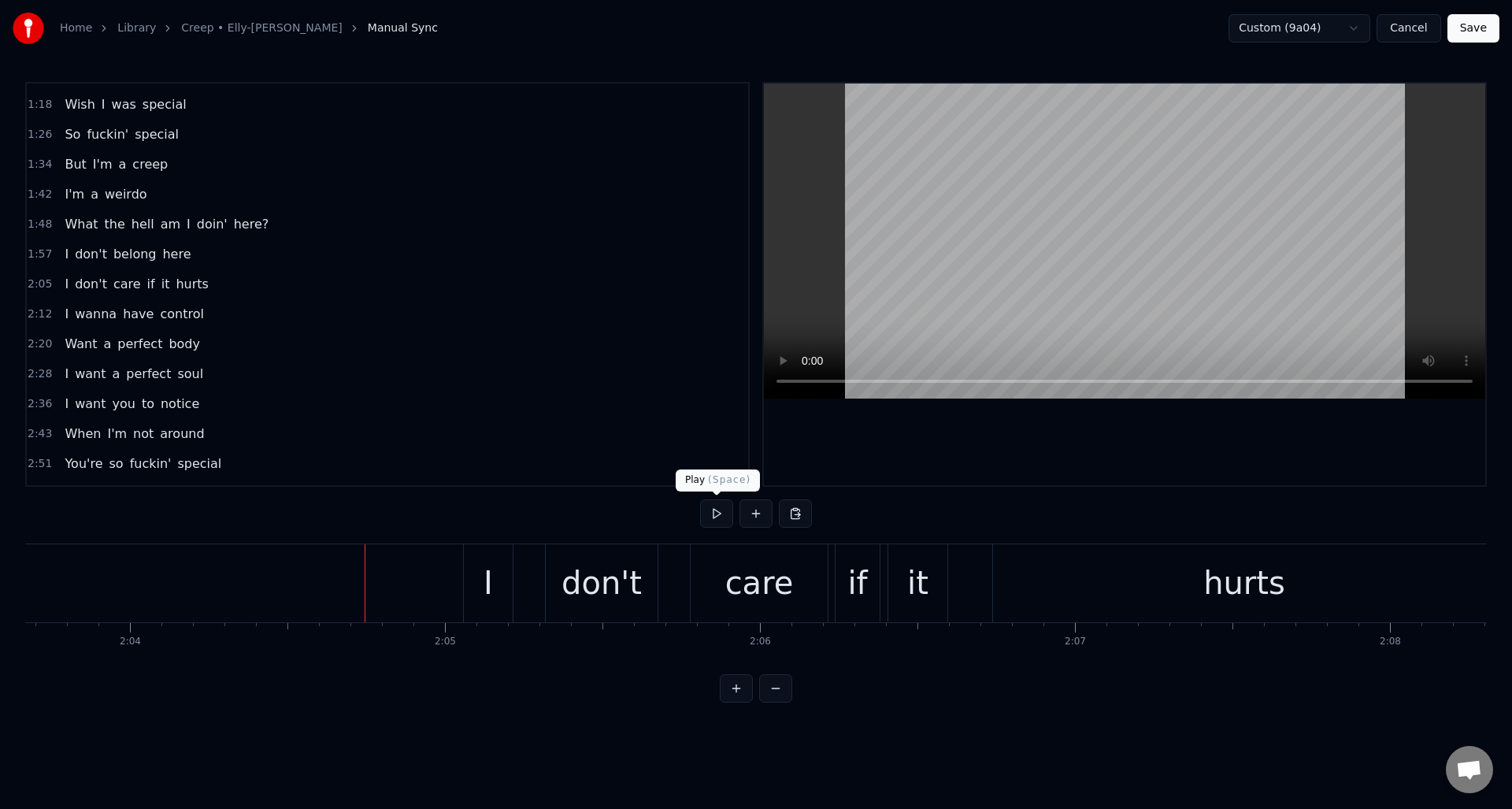
click at [716, 516] on button at bounding box center [716, 514] width 33 height 28
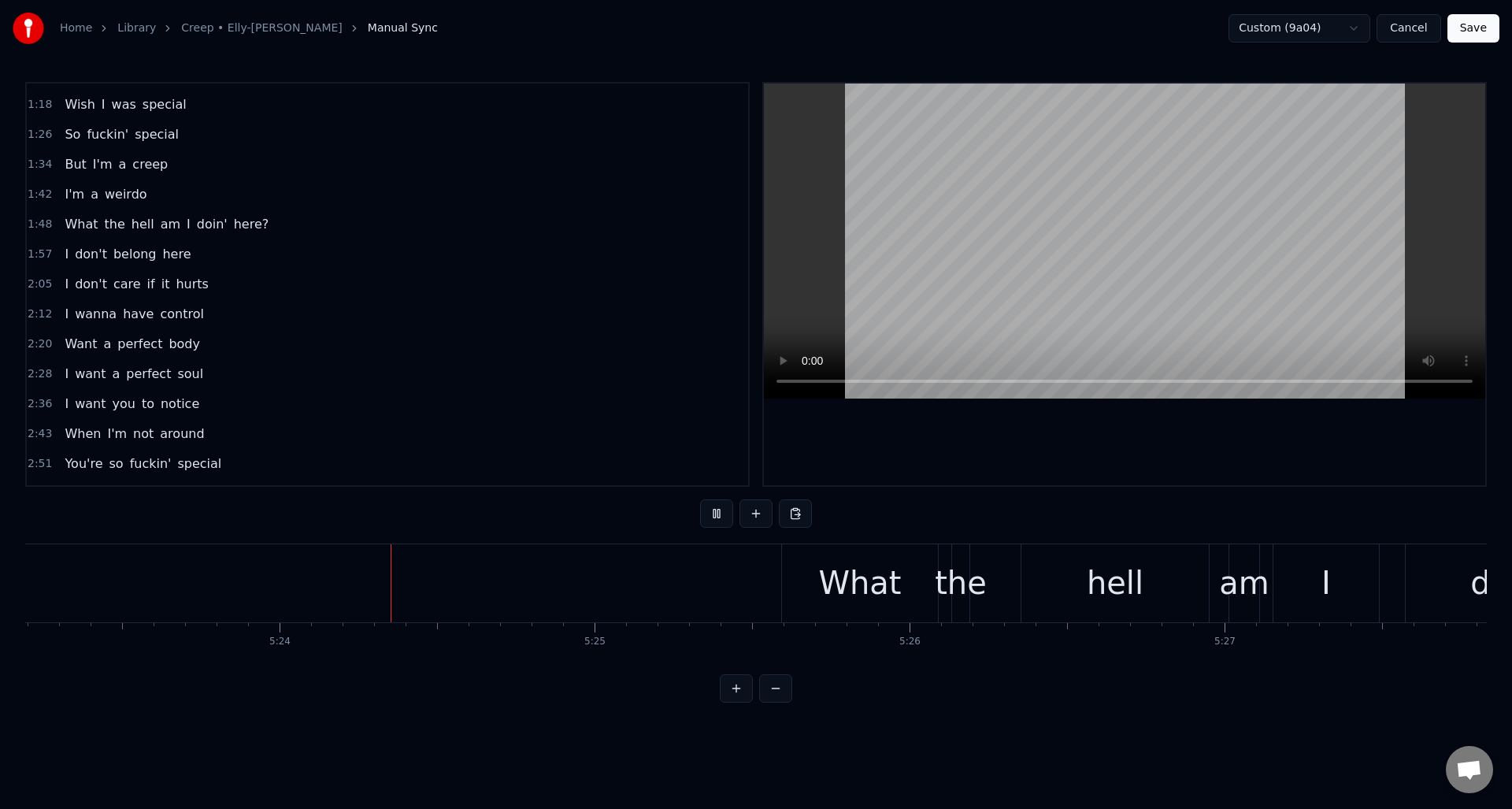
scroll to position [0, 101890]
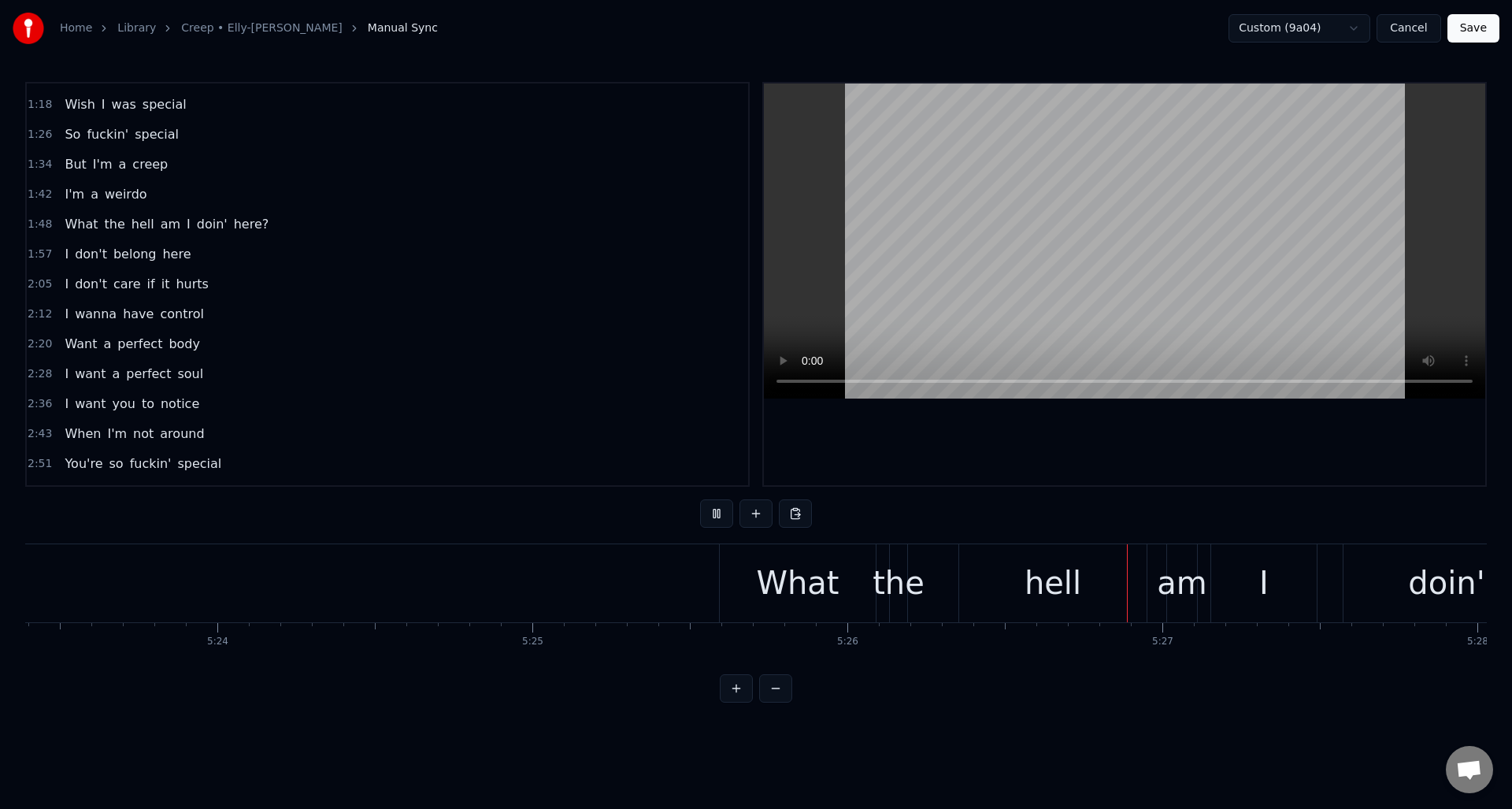
click at [714, 514] on button at bounding box center [716, 514] width 33 height 28
click at [900, 571] on div "the" at bounding box center [899, 583] width 52 height 47
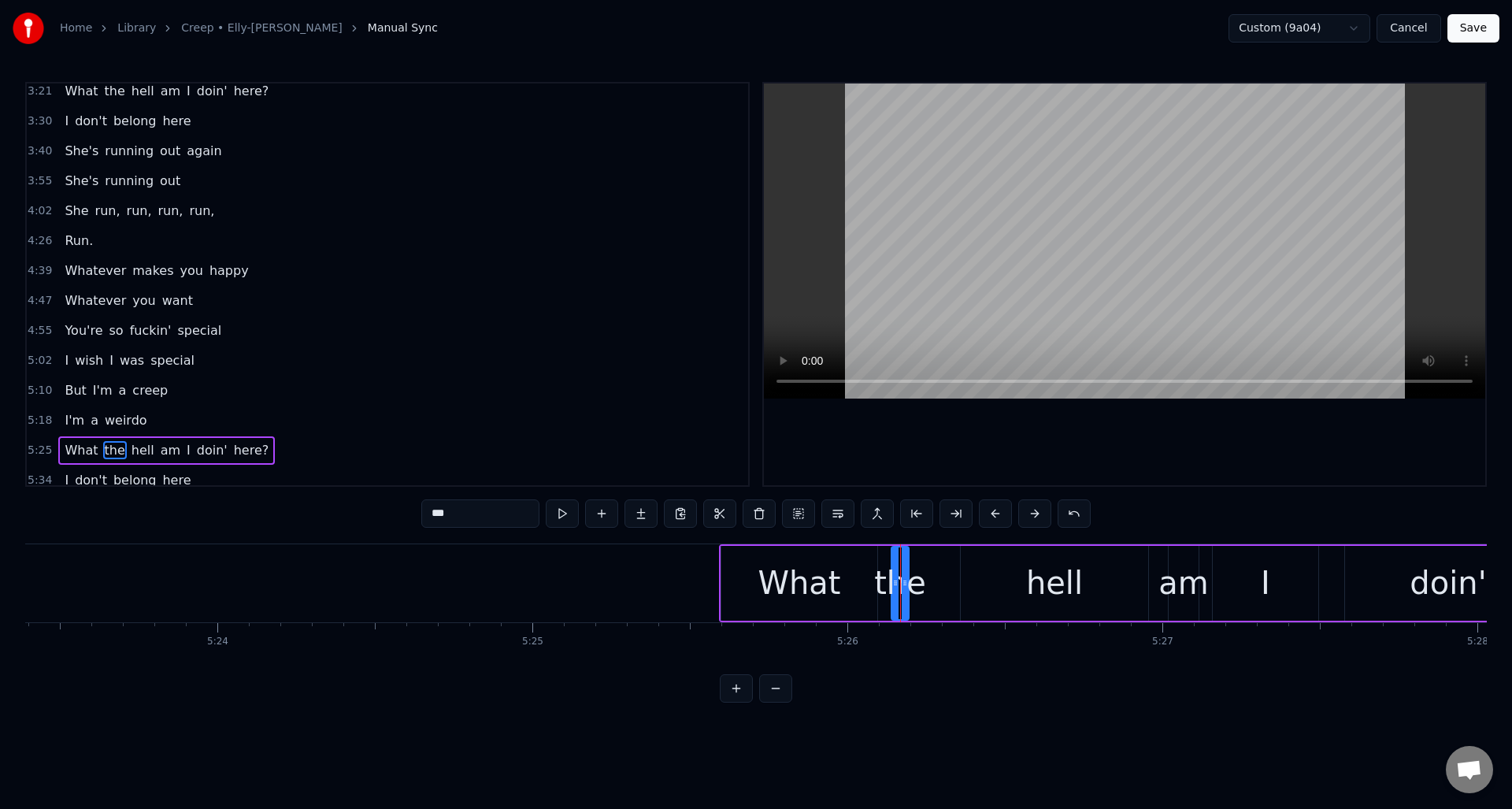
scroll to position [706, 0]
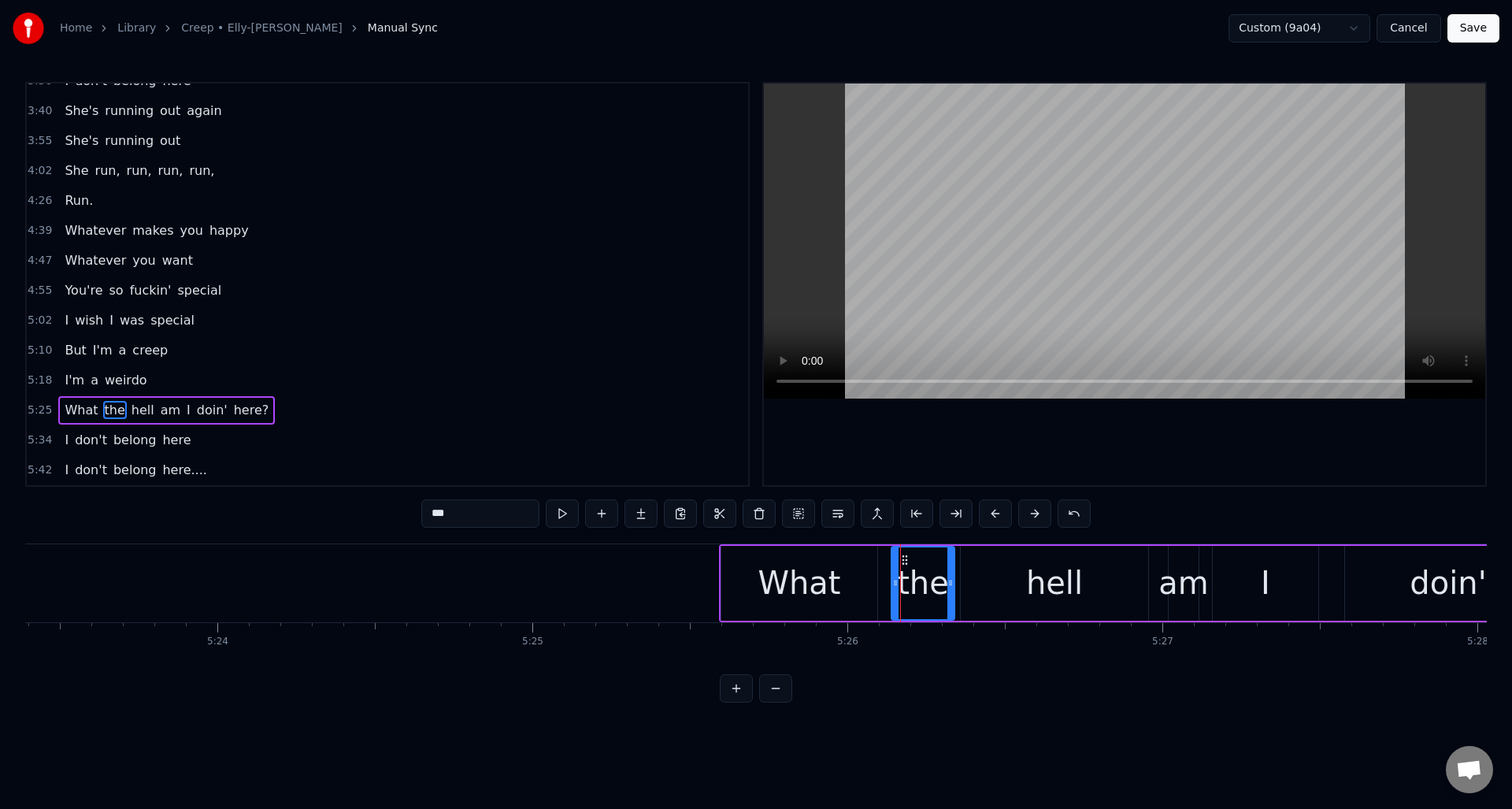
drag, startPoint x: 907, startPoint y: 570, endPoint x: 949, endPoint y: 571, distance: 42.0
click at [951, 571] on div at bounding box center [950, 583] width 7 height 72
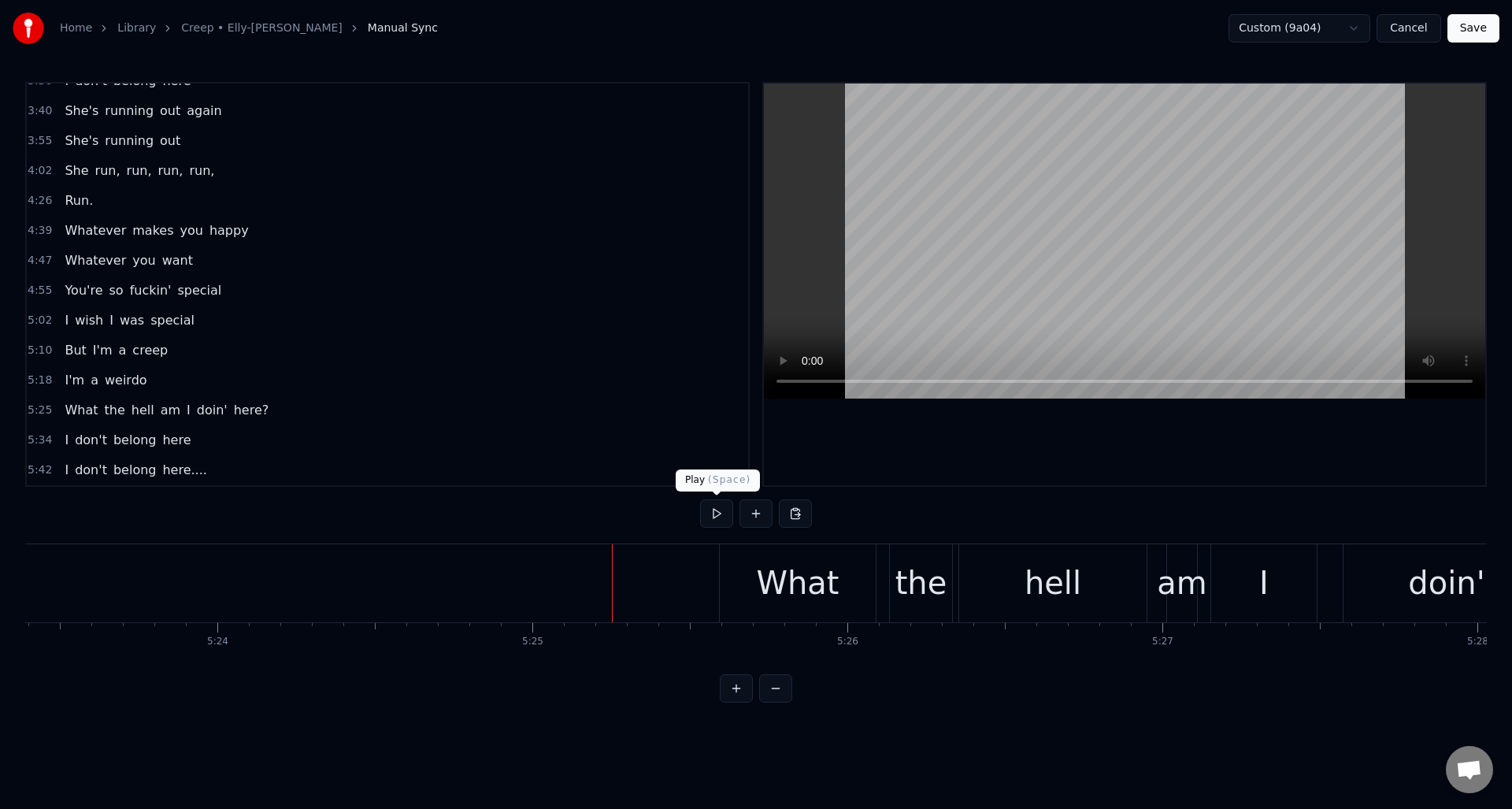
click at [715, 514] on button at bounding box center [716, 514] width 33 height 28
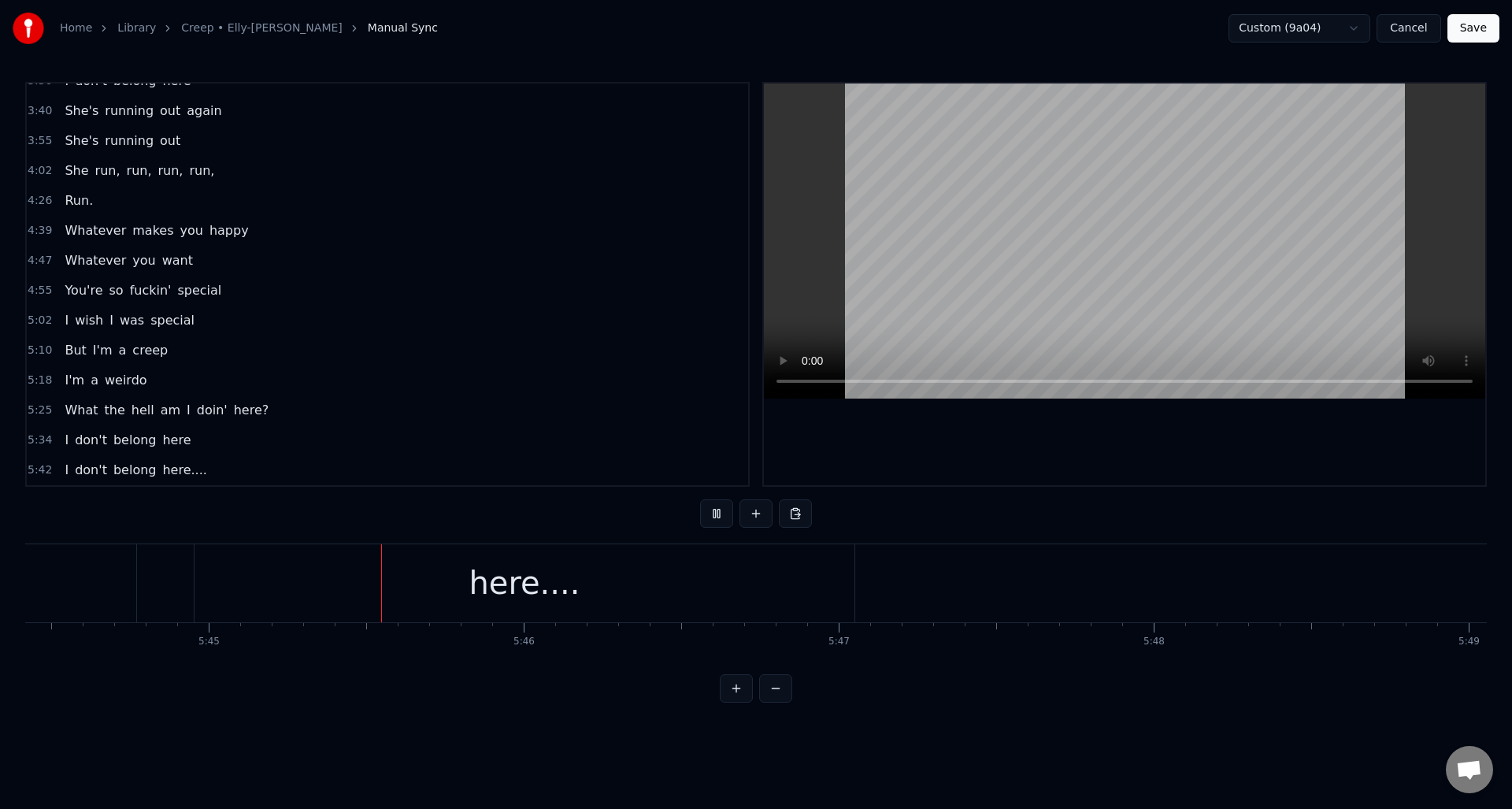
scroll to position [0, 108577]
click at [715, 514] on button at bounding box center [716, 514] width 33 height 28
drag, startPoint x: 1478, startPoint y: 30, endPoint x: 1472, endPoint y: 43, distance: 14.3
click at [1478, 30] on button "Save" at bounding box center [1473, 28] width 52 height 28
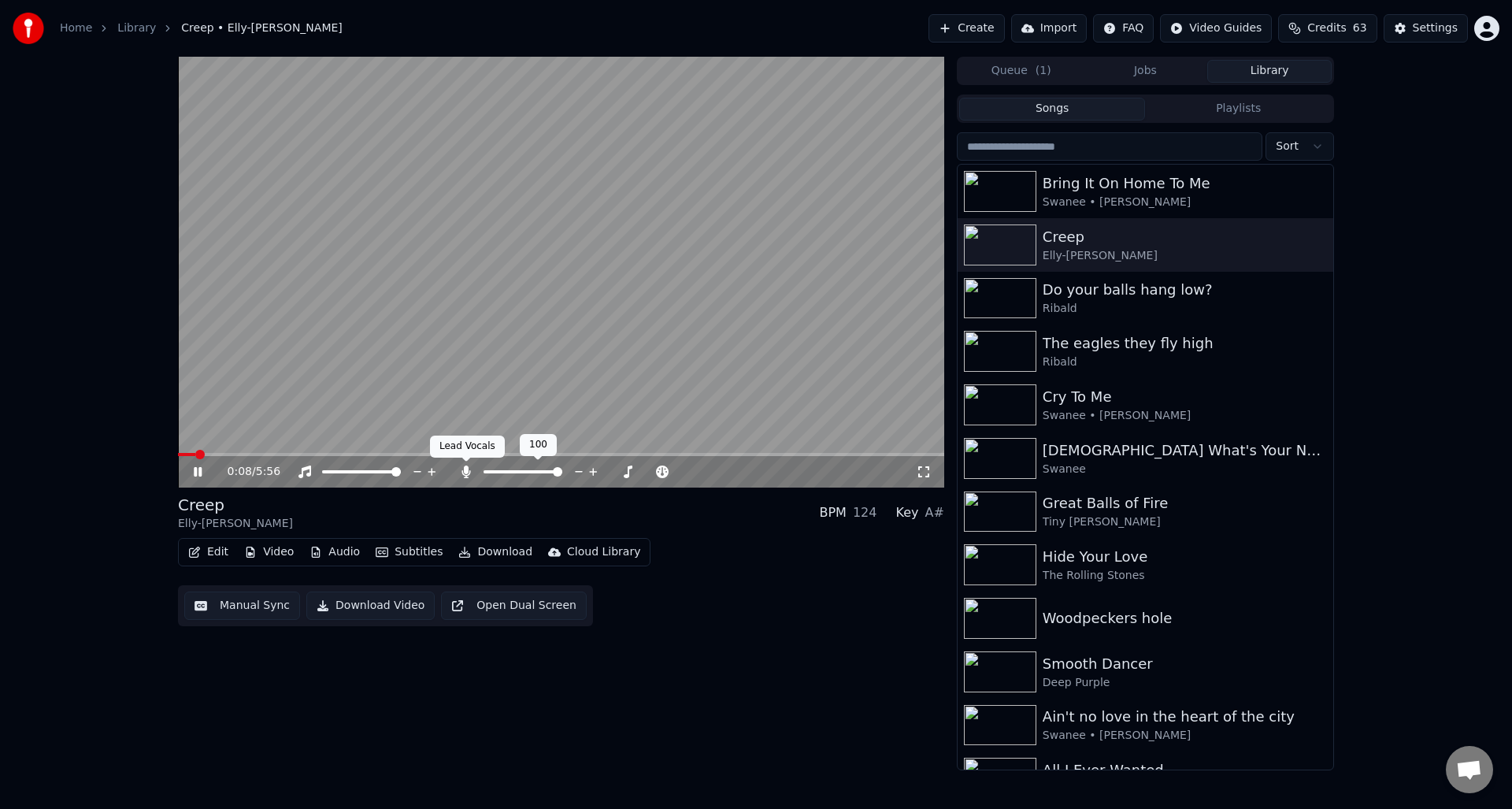
click at [466, 471] on icon at bounding box center [465, 471] width 8 height 12
click at [194, 474] on icon at bounding box center [197, 472] width 8 height 9
click at [362, 605] on button "Download Video" at bounding box center [371, 606] width 128 height 28
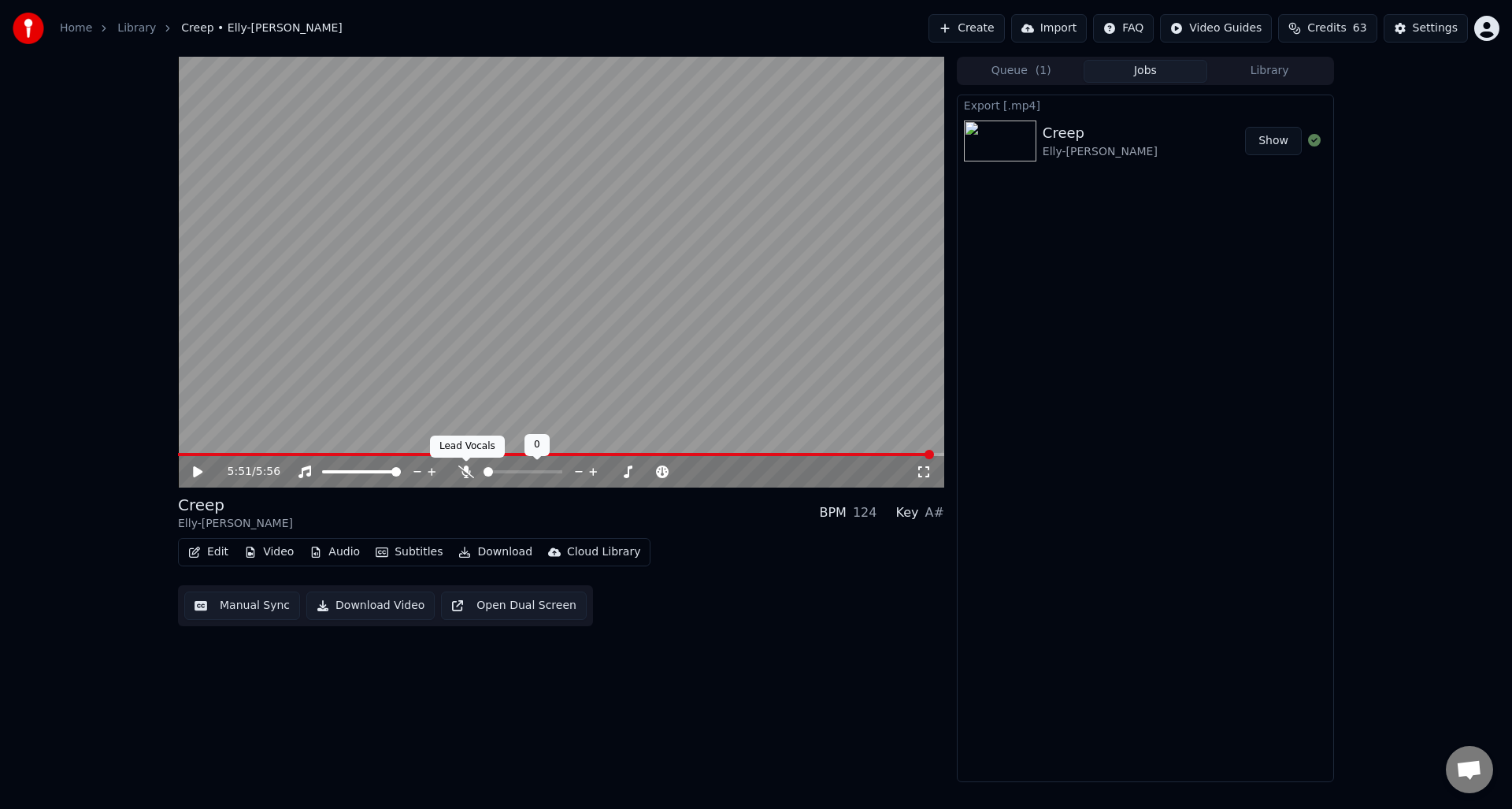
drag, startPoint x: 466, startPoint y: 470, endPoint x: 512, endPoint y: 481, distance: 47.3
click at [466, 469] on icon at bounding box center [466, 471] width 16 height 12
click at [379, 607] on button "Download Video" at bounding box center [371, 606] width 128 height 28
